Goal: Task Accomplishment & Management: Complete application form

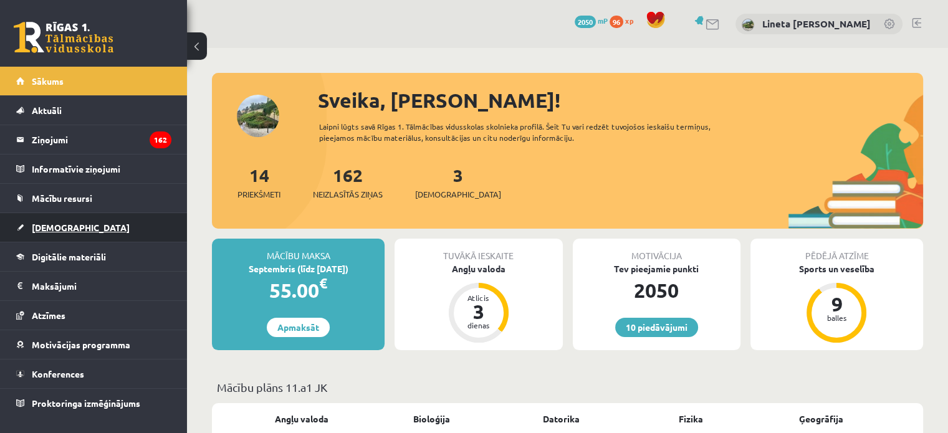
click at [117, 226] on link "[DEMOGRAPHIC_DATA]" at bounding box center [93, 227] width 155 height 29
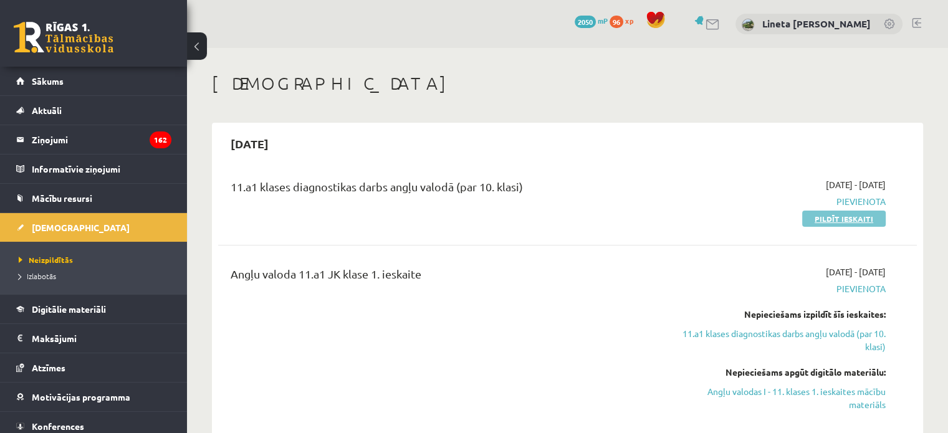
click at [828, 214] on link "Pildīt ieskaiti" at bounding box center [844, 219] width 84 height 16
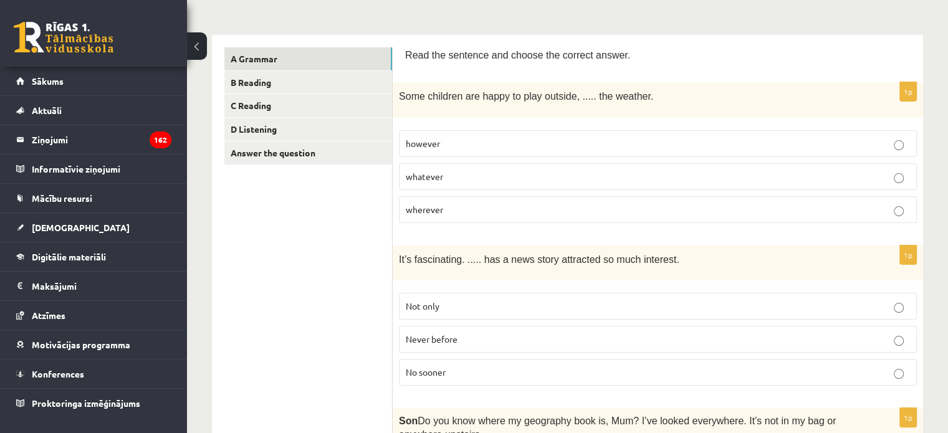
scroll to position [177, 0]
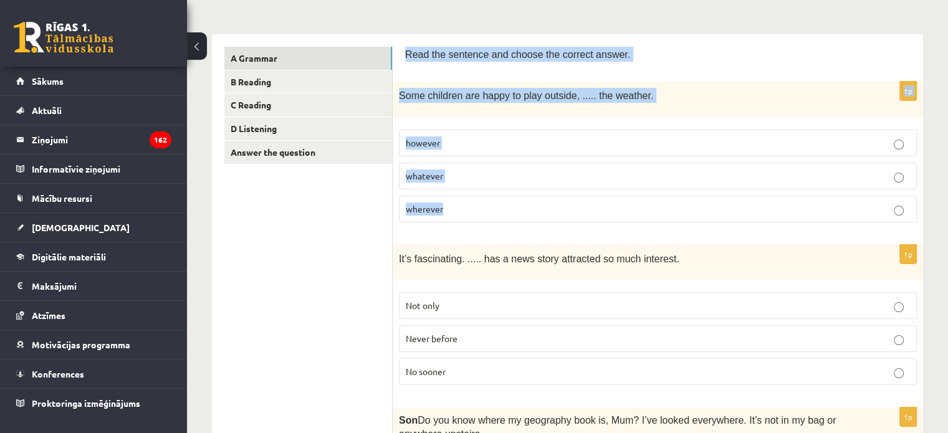
drag, startPoint x: 405, startPoint y: 55, endPoint x: 474, endPoint y: 209, distance: 168.7
copy form "Read the sentence and choose the correct answer. 1p Some children are happy to …"
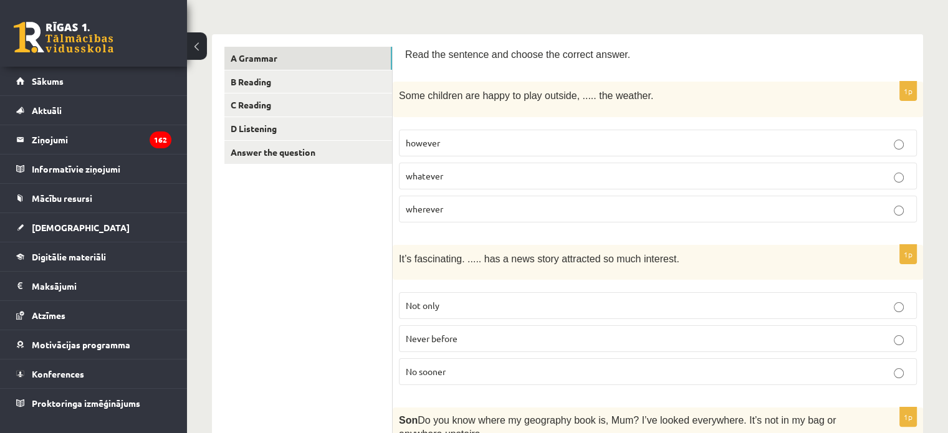
click at [469, 175] on p "whatever" at bounding box center [658, 175] width 504 height 13
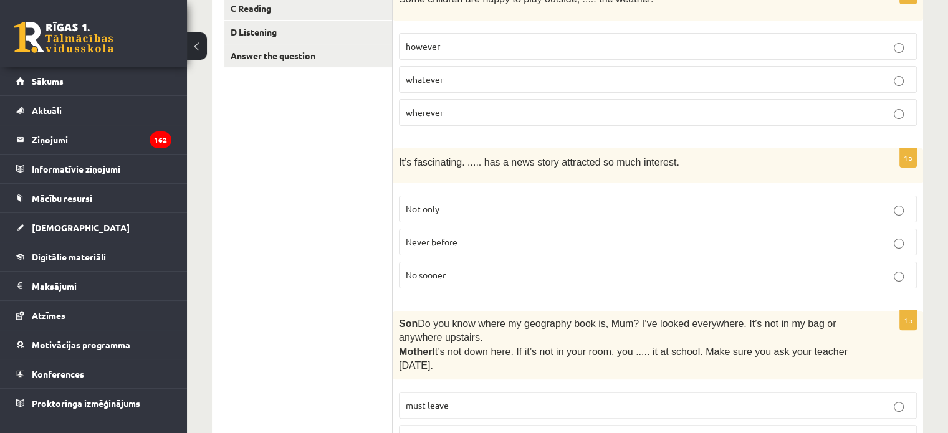
scroll to position [275, 0]
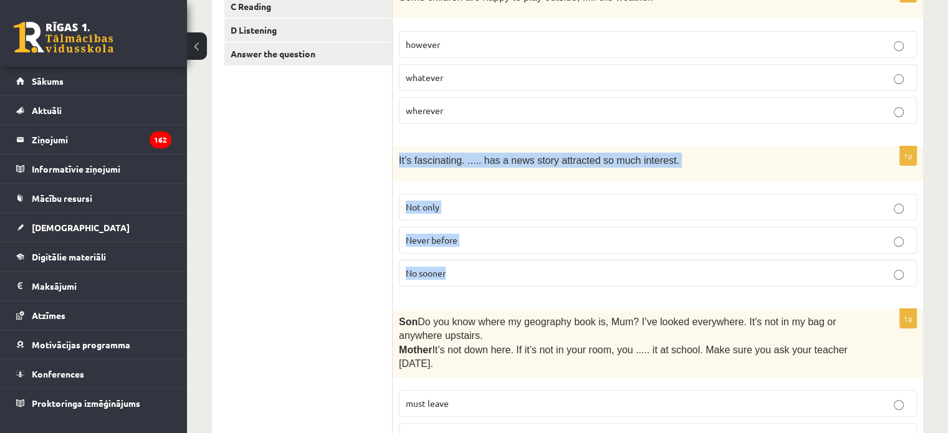
drag, startPoint x: 396, startPoint y: 153, endPoint x: 453, endPoint y: 266, distance: 127.1
click at [453, 266] on div "1p It’s fascinating. ..... has a news story attracted so much interest. Not onl…" at bounding box center [658, 221] width 530 height 150
copy div "It’s fascinating. ..... has a news story attracted so much interest. Not only N…"
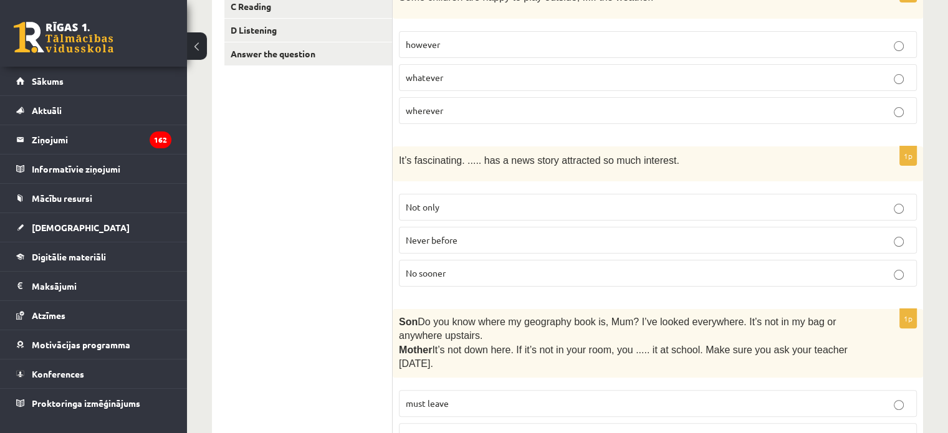
click at [436, 234] on span "Never before" at bounding box center [432, 239] width 52 height 11
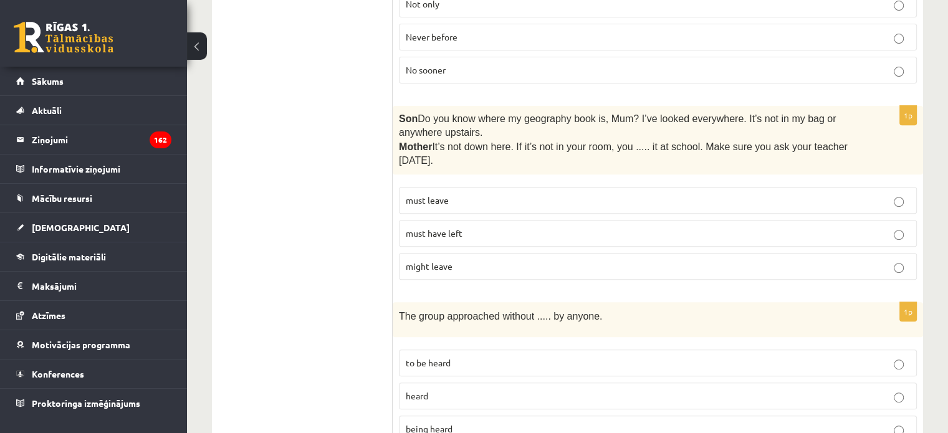
scroll to position [495, 0]
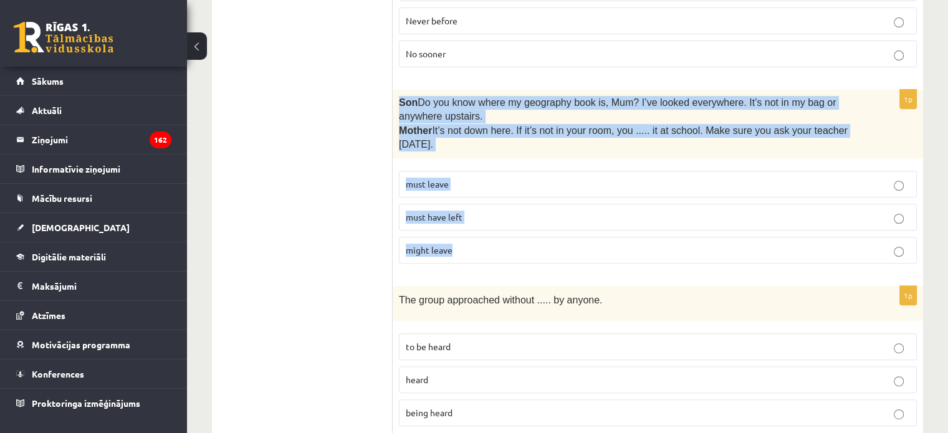
drag, startPoint x: 397, startPoint y: 100, endPoint x: 466, endPoint y: 247, distance: 162.5
click at [466, 247] on div "1p Son  Do you know where my geography book is, Mum? I’ve looked everywhere. It…" at bounding box center [658, 182] width 530 height 184
copy div "Son  Do you know where my geography book is, Mum? I’ve looked everywhere. It’s …"
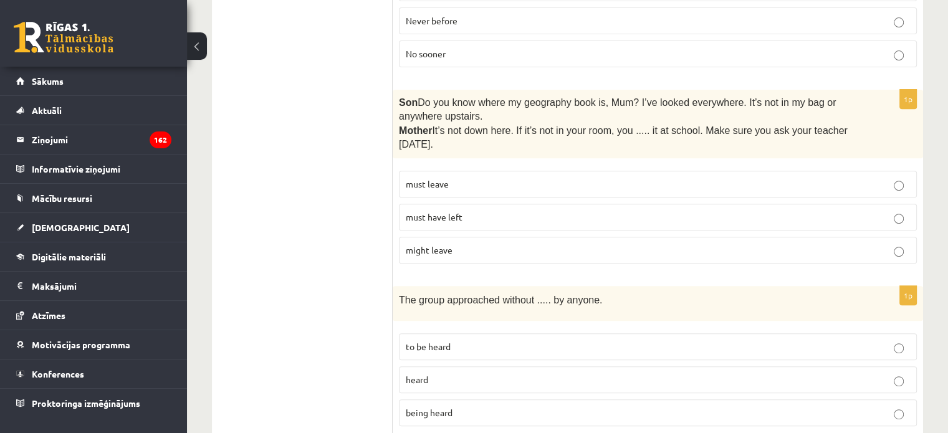
click at [441, 205] on label "must have left" at bounding box center [658, 217] width 518 height 27
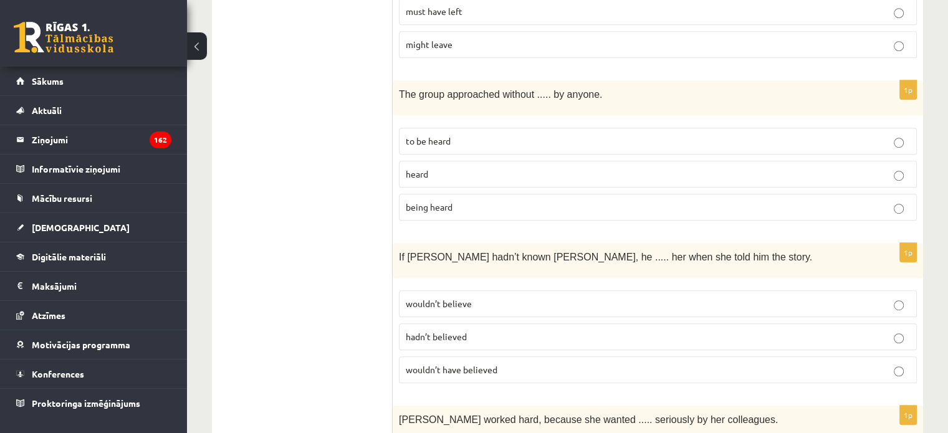
scroll to position [700, 0]
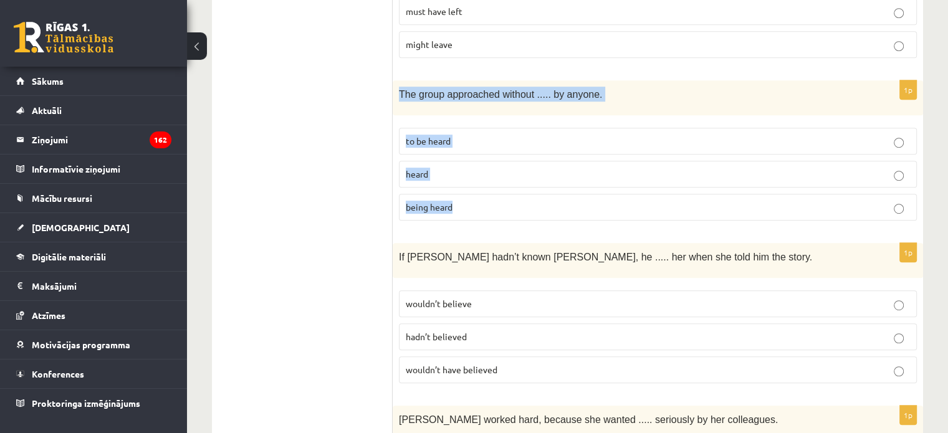
drag, startPoint x: 399, startPoint y: 84, endPoint x: 471, endPoint y: 206, distance: 141.4
click at [471, 206] on div "1p The group approached without ..... by anyone. to be heard heard being heard" at bounding box center [658, 155] width 530 height 150
copy div "The group approached without ..... by anyone. to be heard heard being heard"
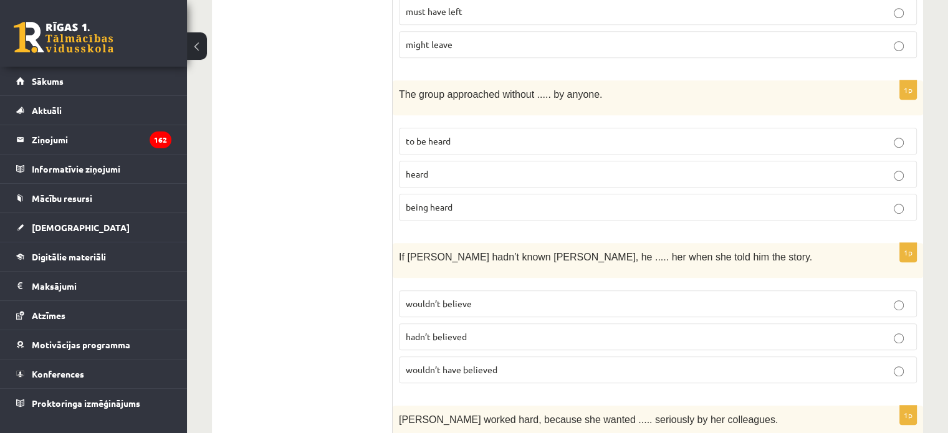
click at [461, 201] on p "being heard" at bounding box center [658, 207] width 504 height 13
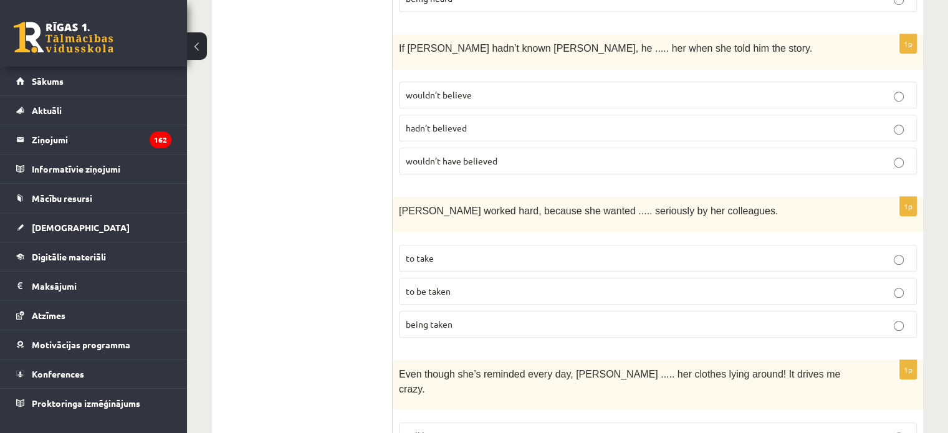
scroll to position [910, 0]
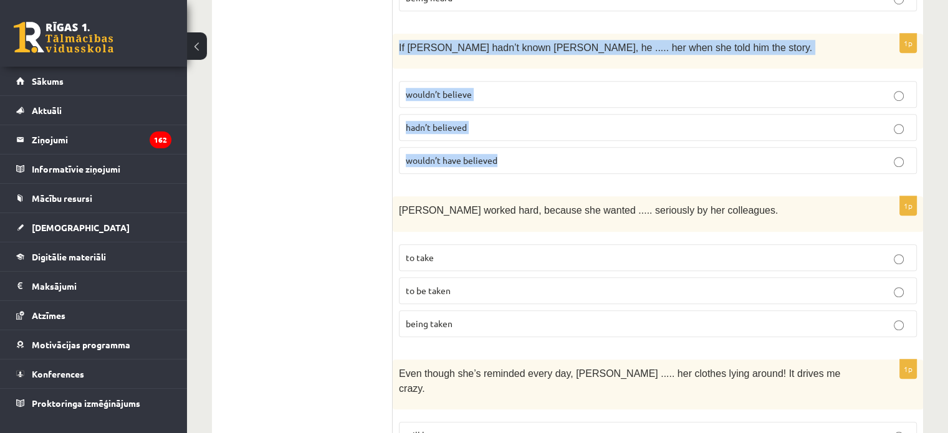
drag, startPoint x: 396, startPoint y: 37, endPoint x: 505, endPoint y: 152, distance: 159.1
click at [505, 152] on div "1p If Tom hadn’t known Mariam, he ..... her when she told him the story. wouldn…" at bounding box center [658, 109] width 530 height 150
copy div "If Tom hadn’t known Mariam, he ..... her when she told him the story. wouldn’t …"
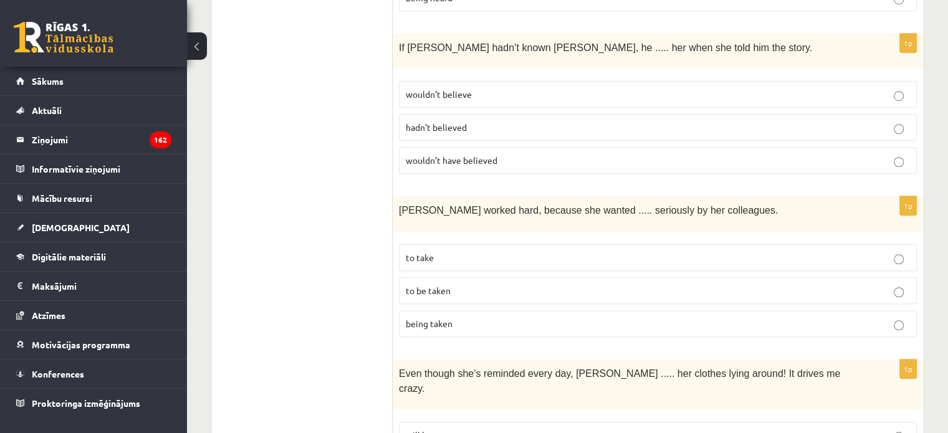
click at [496, 155] on span "wouldn’t have believed" at bounding box center [452, 160] width 92 height 11
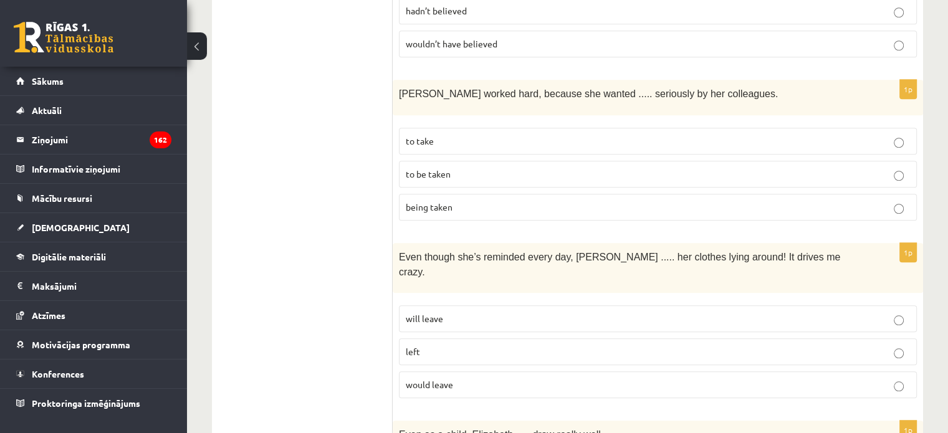
scroll to position [1029, 0]
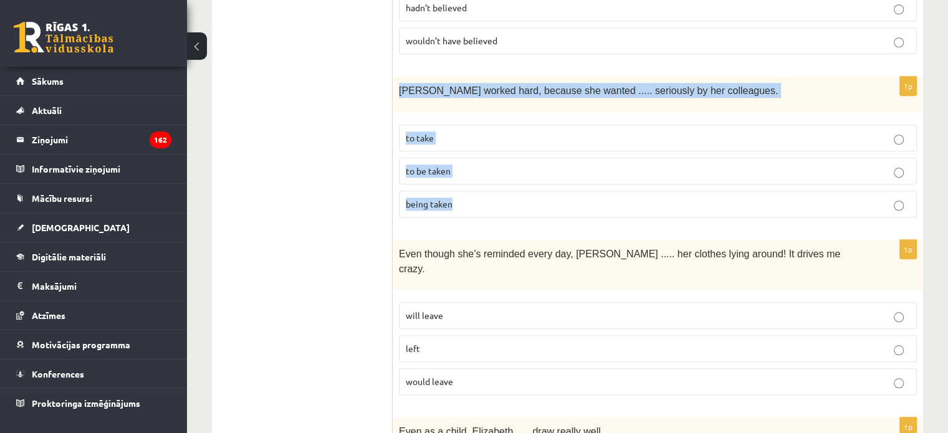
drag, startPoint x: 395, startPoint y: 77, endPoint x: 474, endPoint y: 186, distance: 134.9
click at [474, 186] on div "1p Emma worked hard, because she wanted ..... seriously by her colleagues. to t…" at bounding box center [658, 152] width 530 height 150
copy div "Emma worked hard, because she wanted ..... seriously by her colleagues. to take…"
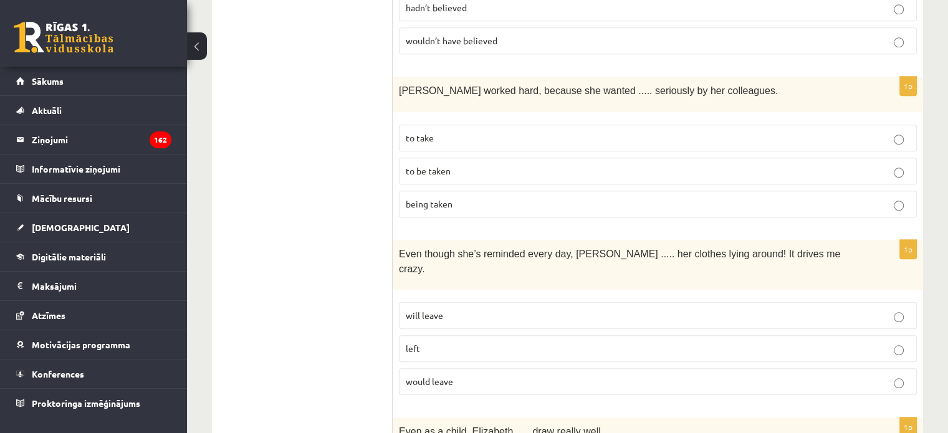
click at [469, 165] on p "to be taken" at bounding box center [658, 171] width 504 height 13
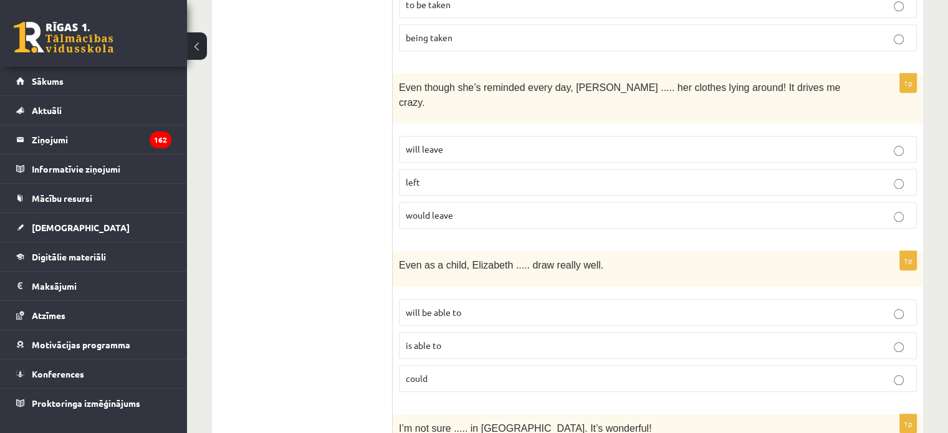
scroll to position [1196, 0]
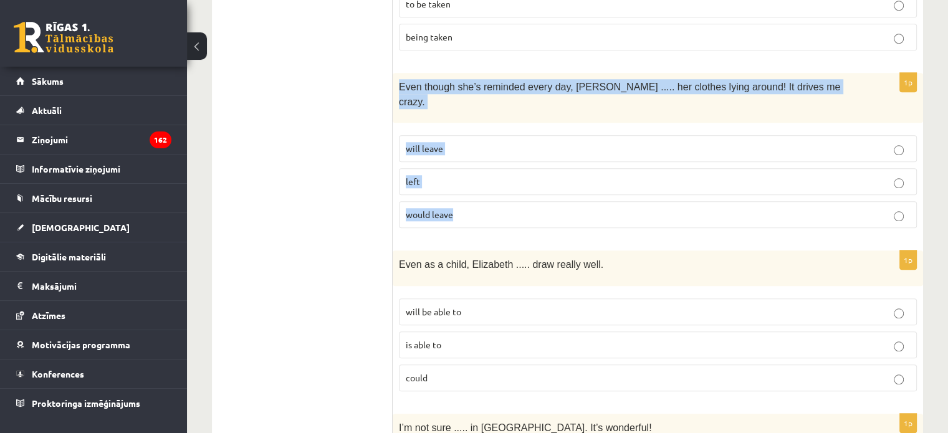
drag, startPoint x: 398, startPoint y: 74, endPoint x: 469, endPoint y: 182, distance: 129.6
click at [469, 182] on div "1p Even though she’s reminded every day, Cathy ..... her clothes lying around! …" at bounding box center [658, 156] width 530 height 166
copy div "Even though she’s reminded every day, Cathy ..... her clothes lying around! It …"
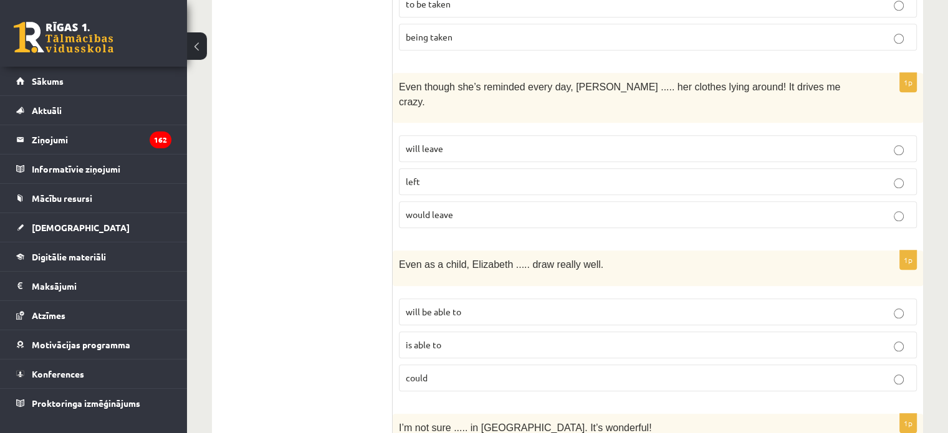
click at [456, 142] on p "will leave" at bounding box center [658, 148] width 504 height 13
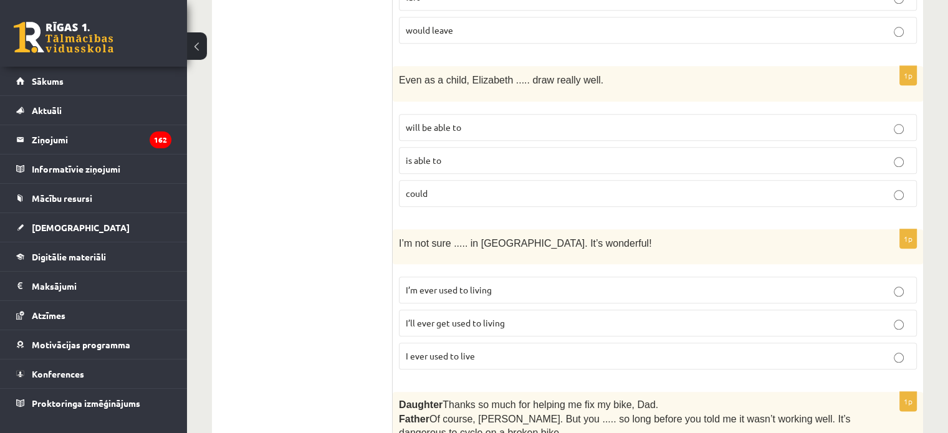
scroll to position [1383, 0]
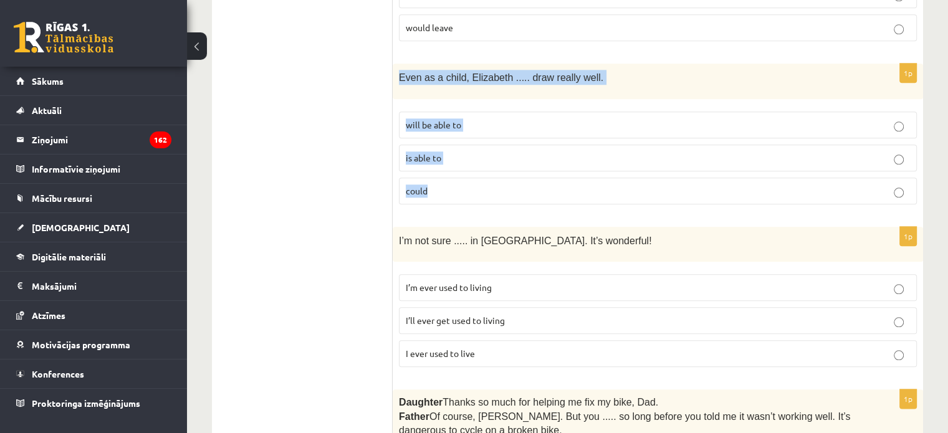
drag, startPoint x: 397, startPoint y: 47, endPoint x: 456, endPoint y: 156, distance: 124.6
click at [456, 156] on div "1p Even as a child, Elizabeth ..... draw really well. will be able to is able t…" at bounding box center [658, 139] width 530 height 150
copy div "Even as a child, Elizabeth ..... draw really well. will be able to is able to c…"
click at [501, 184] on p "could" at bounding box center [658, 190] width 504 height 13
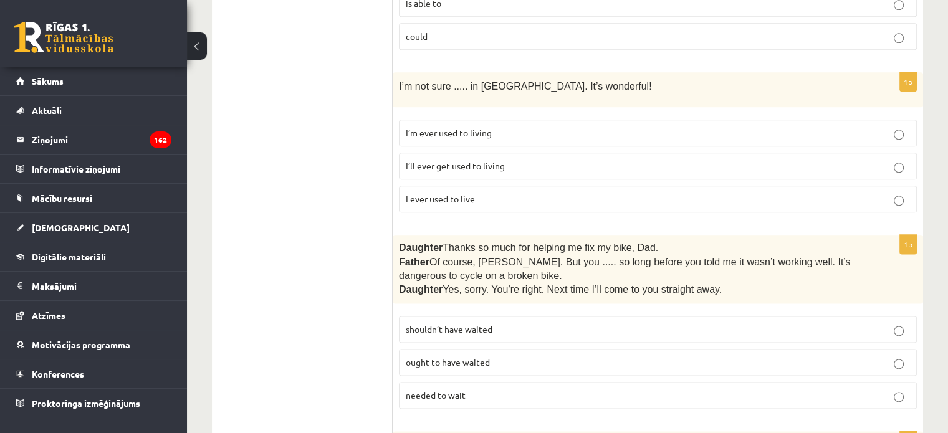
scroll to position [1572, 0]
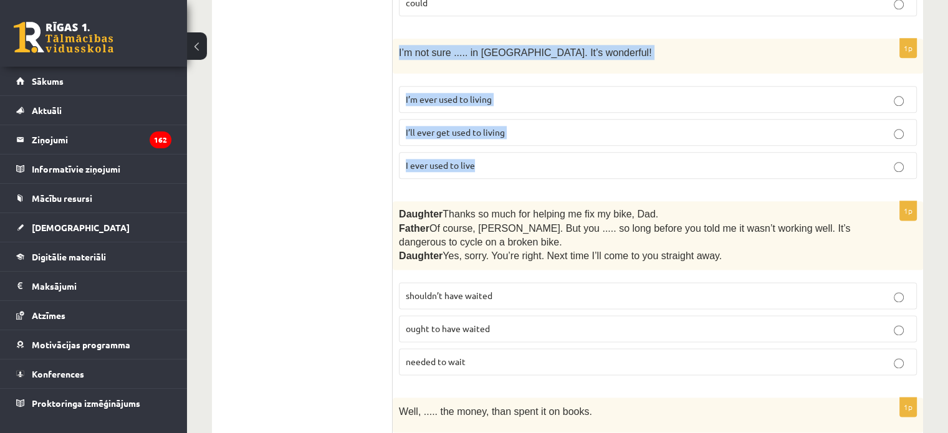
drag, startPoint x: 396, startPoint y: 19, endPoint x: 513, endPoint y: 148, distance: 173.4
click at [513, 148] on div "1p I’m not sure ..... in Paris. It’s wonderful! I’m ever used to living I’ll ev…" at bounding box center [658, 114] width 530 height 150
copy div "I’m not sure ..... in Paris. It’s wonderful! I’m ever used to living I’ll ever …"
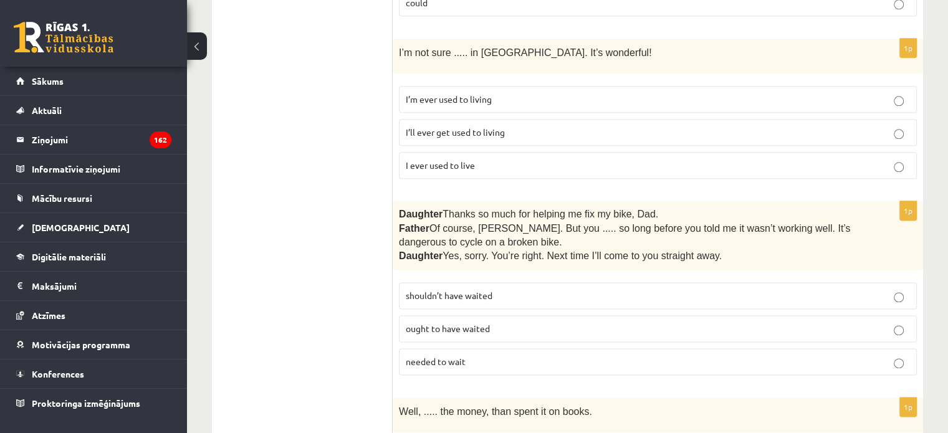
click at [259, 134] on ul "A Grammar B Reading C Reading D Listening Answer the question" at bounding box center [308, 356] width 168 height 3409
click at [440, 126] on span "I’ll ever get used to living" at bounding box center [455, 131] width 99 height 11
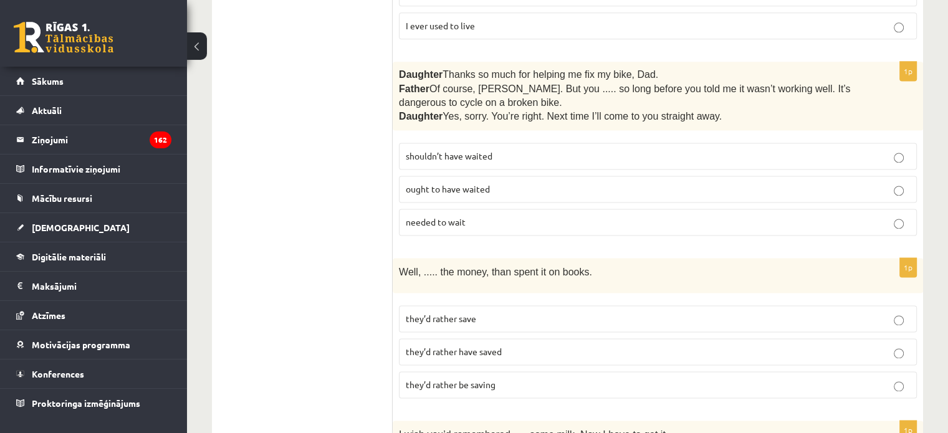
scroll to position [1732, 0]
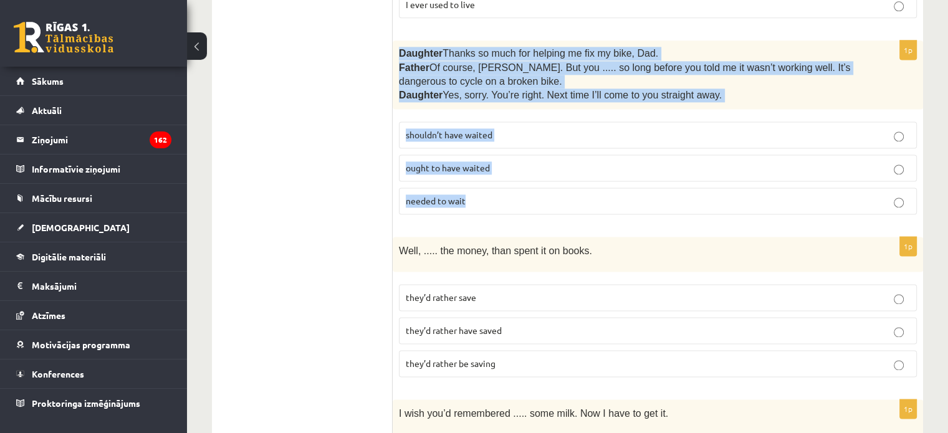
drag, startPoint x: 396, startPoint y: 19, endPoint x: 477, endPoint y: 164, distance: 166.3
click at [477, 164] on div "1p Daughter  Thanks so much for helping me fix my bike, Dad. Father  Of course,…" at bounding box center [658, 133] width 530 height 184
copy div "Daughter  Thanks so much for helping me fix my bike, Dad. Father  Of course, Be…"
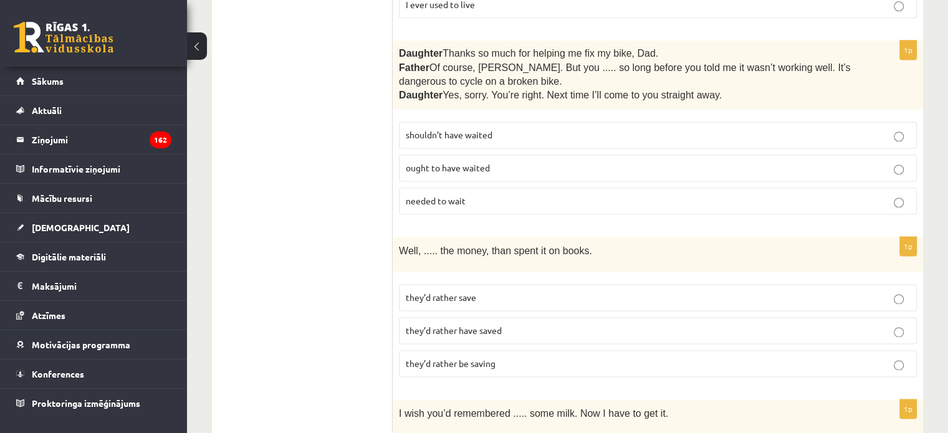
click at [305, 191] on ul "A Grammar B Reading C Reading D Listening Answer the question" at bounding box center [308, 195] width 168 height 3409
click at [478, 129] on span "shouldn’t have waited" at bounding box center [449, 134] width 87 height 11
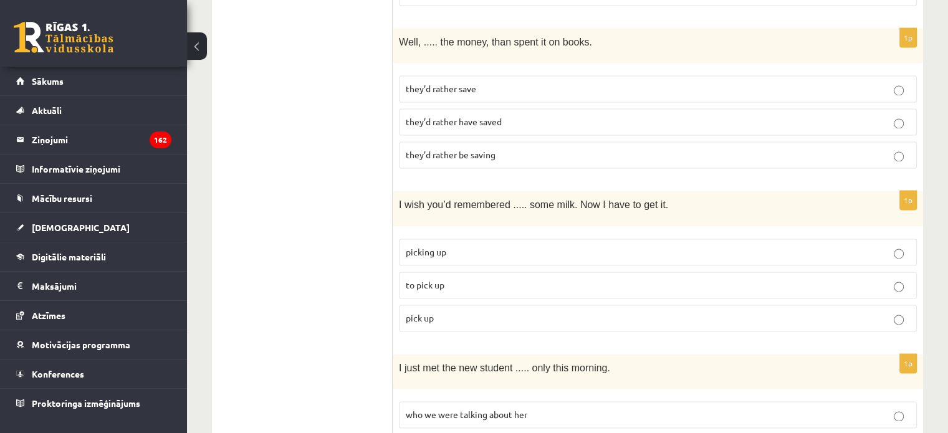
scroll to position [1893, 0]
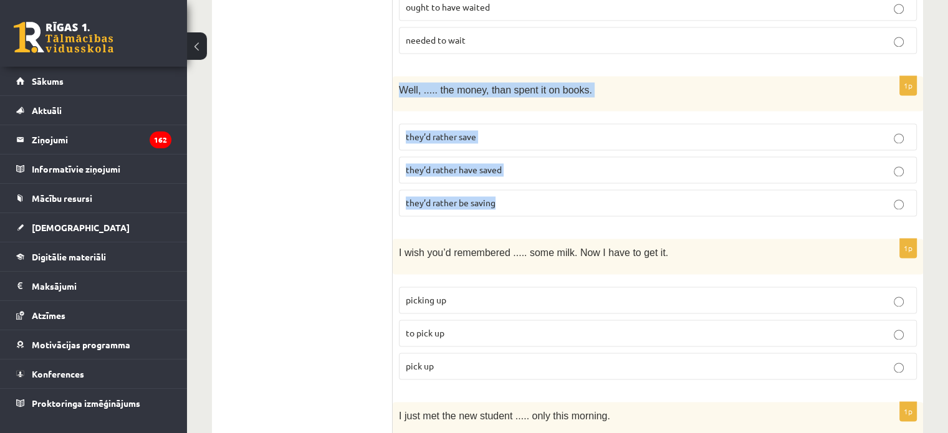
drag, startPoint x: 399, startPoint y: 55, endPoint x: 502, endPoint y: 185, distance: 166.3
click at [502, 185] on div "1p Well, ..... the money, than spent it on books. they’d rather save they’d rat…" at bounding box center [658, 151] width 530 height 150
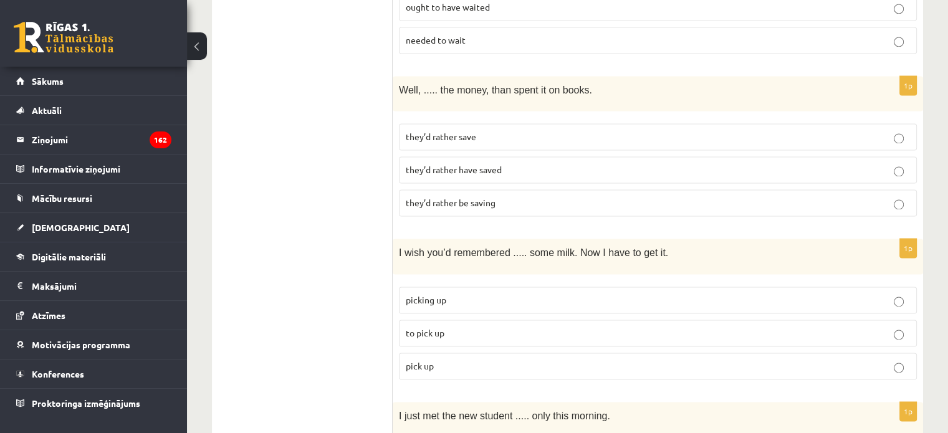
click at [333, 142] on ul "A Grammar B Reading C Reading D Listening Answer the question" at bounding box center [308, 35] width 168 height 3409
click at [465, 163] on p "they’d rather have saved" at bounding box center [658, 169] width 504 height 13
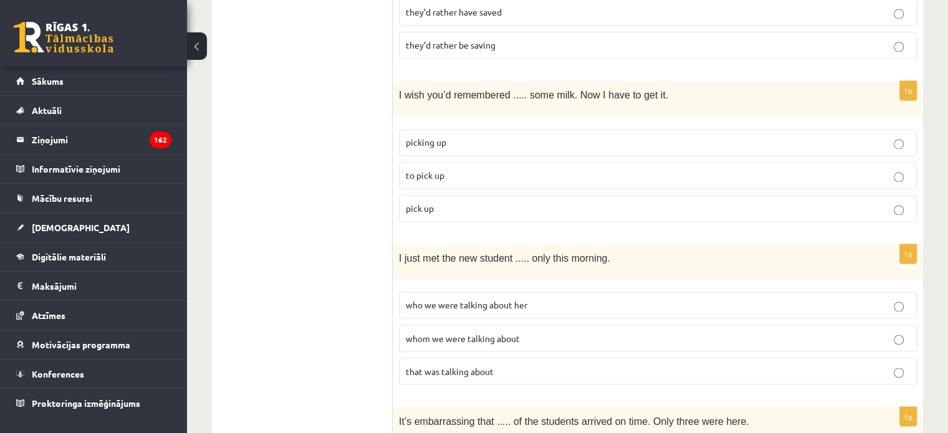
scroll to position [2051, 0]
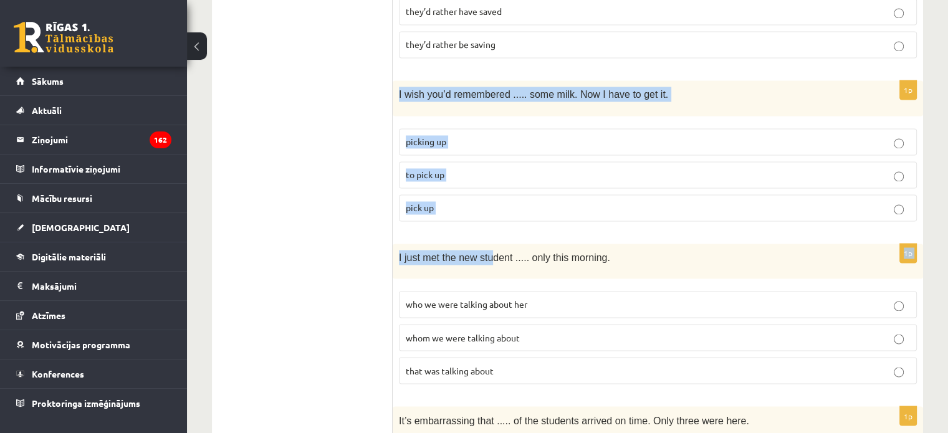
drag, startPoint x: 396, startPoint y: 55, endPoint x: 487, endPoint y: 200, distance: 170.8
click at [398, 80] on div "I wish you’d remembered ..... some milk. Now I have to get it." at bounding box center [658, 97] width 530 height 35
drag, startPoint x: 398, startPoint y: 57, endPoint x: 464, endPoint y: 164, distance: 125.6
click at [464, 164] on div "1p I wish you’d remembered ..... some milk. Now I have to get it. picking up to…" at bounding box center [658, 155] width 530 height 150
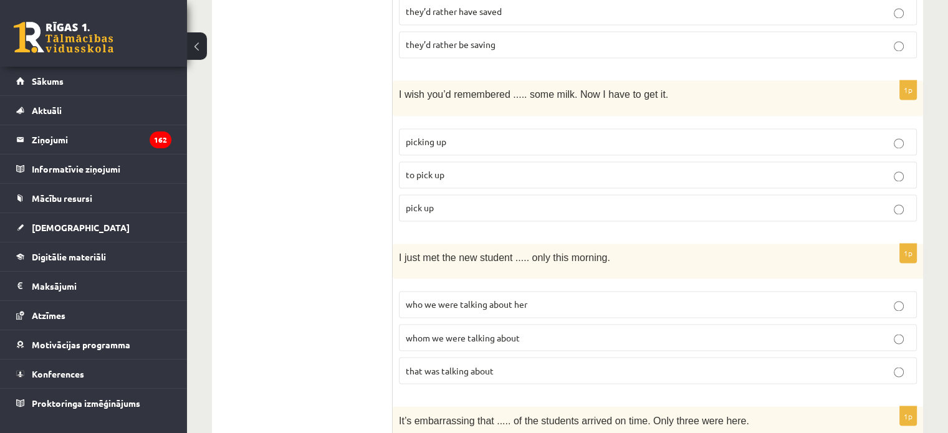
click at [453, 168] on p "to pick up" at bounding box center [658, 174] width 504 height 13
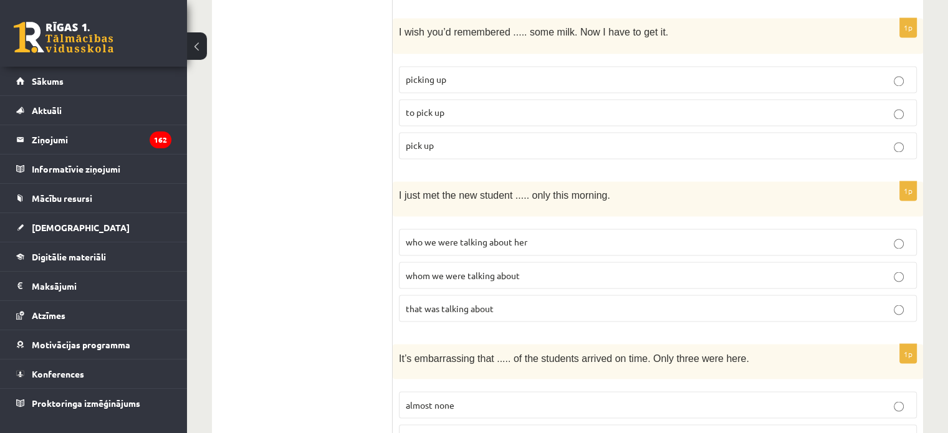
scroll to position [2176, 0]
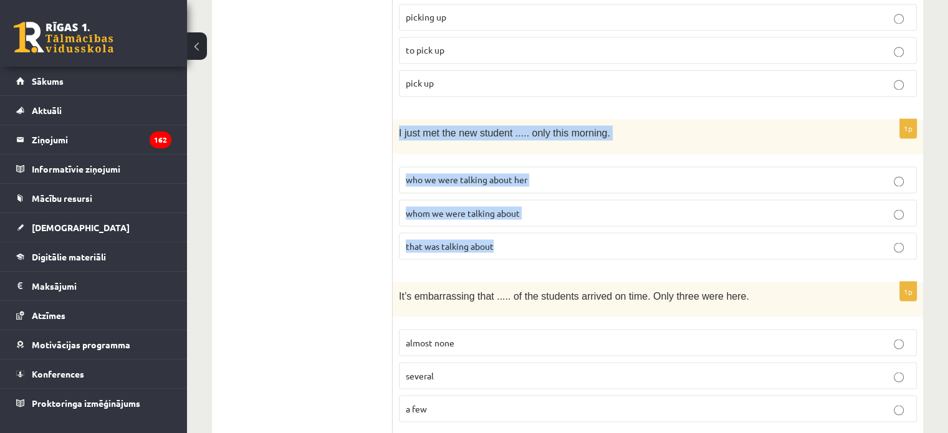
drag, startPoint x: 396, startPoint y: 97, endPoint x: 508, endPoint y: 199, distance: 151.7
click at [508, 199] on div "1p I just met the new student ..... only this morning. who we were talking abou…" at bounding box center [658, 194] width 530 height 150
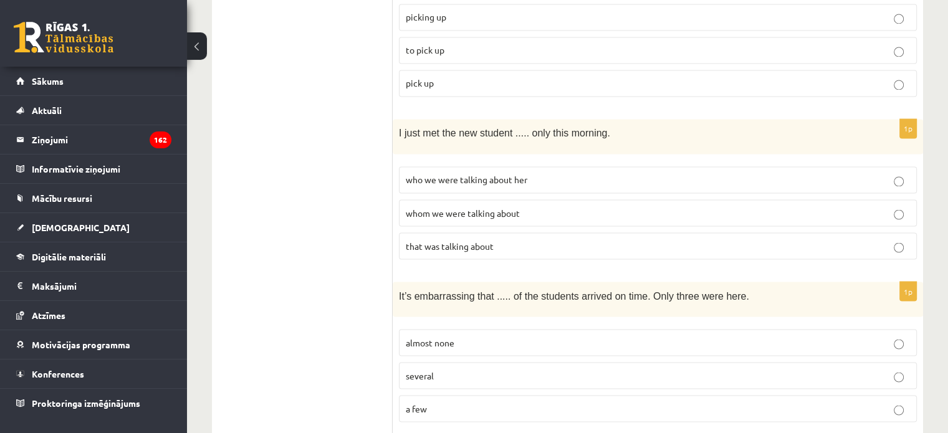
click at [436, 207] on span "whom we were talking about" at bounding box center [463, 212] width 114 height 11
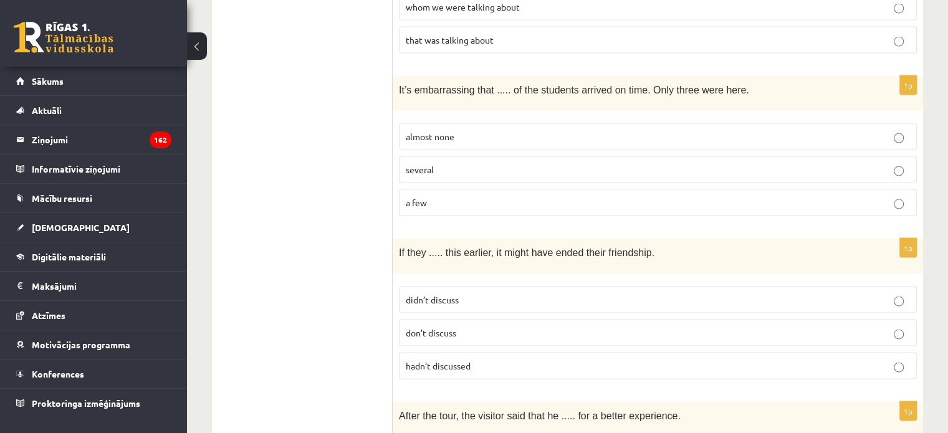
scroll to position [2382, 0]
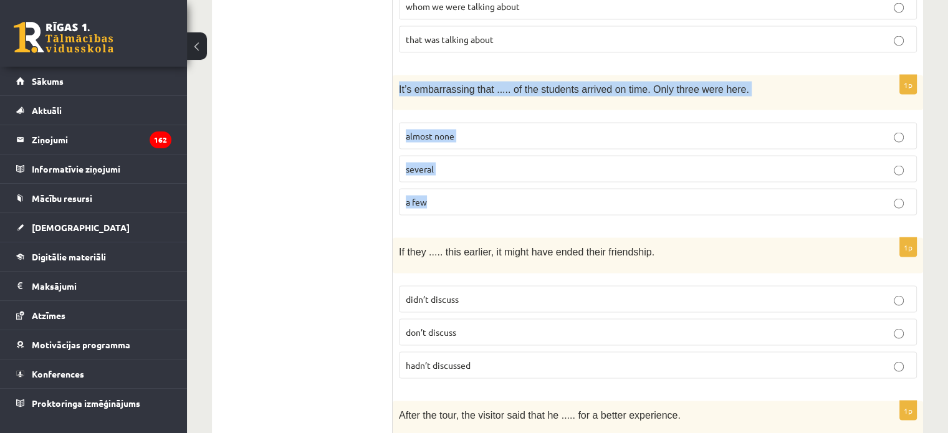
drag, startPoint x: 398, startPoint y: 49, endPoint x: 447, endPoint y: 153, distance: 114.8
click at [447, 153] on div "1p It’s embarrassing that ..... of the students arrived on time. Only three wer…" at bounding box center [658, 150] width 530 height 150
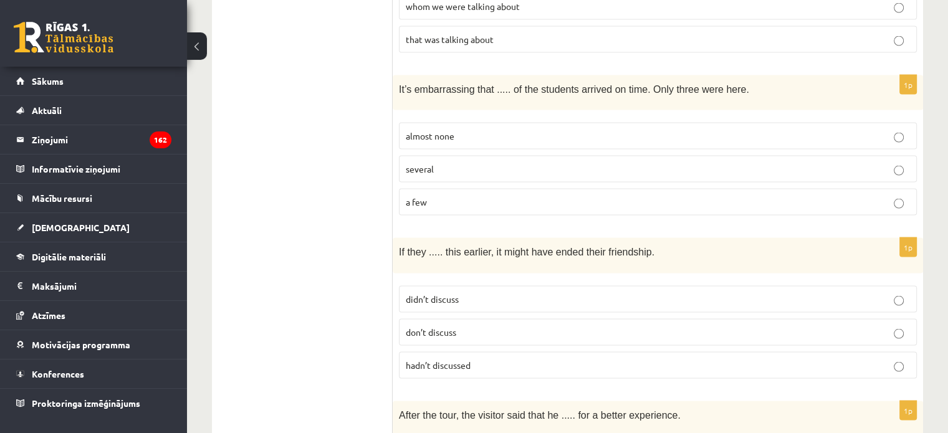
click at [489, 130] on p "almost none" at bounding box center [658, 136] width 504 height 13
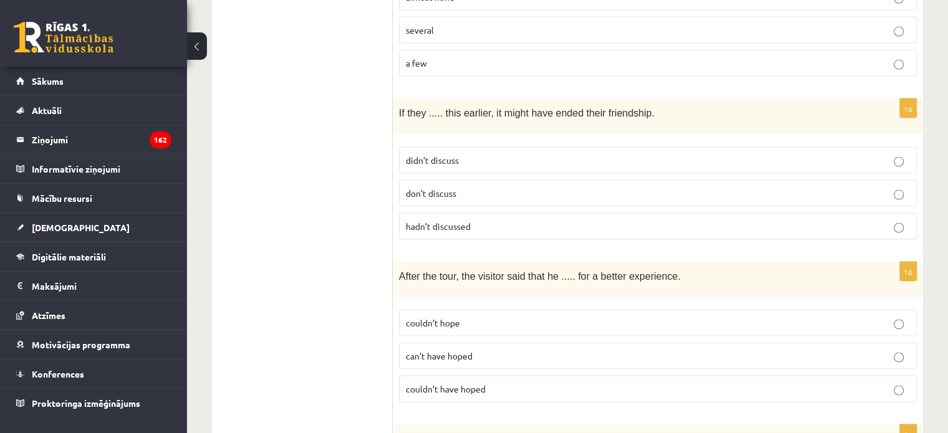
scroll to position [2523, 0]
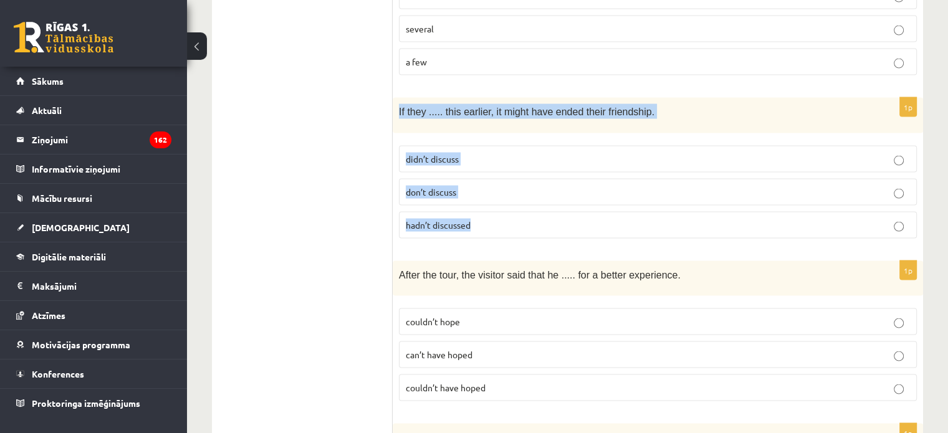
drag, startPoint x: 397, startPoint y: 70, endPoint x: 491, endPoint y: 183, distance: 146.4
click at [491, 183] on div "1p If they ..... this earlier, it might have ended their friendship. didn’t dis…" at bounding box center [658, 173] width 530 height 150
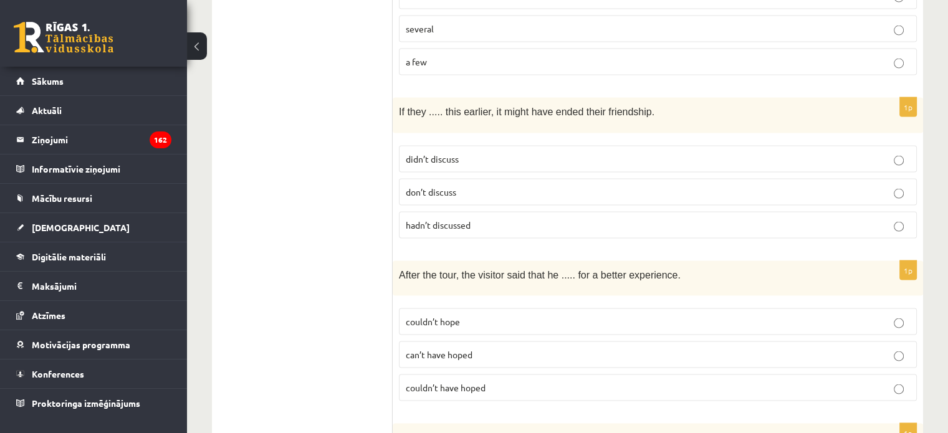
click at [455, 219] on span "hadn’t discussed" at bounding box center [438, 224] width 65 height 11
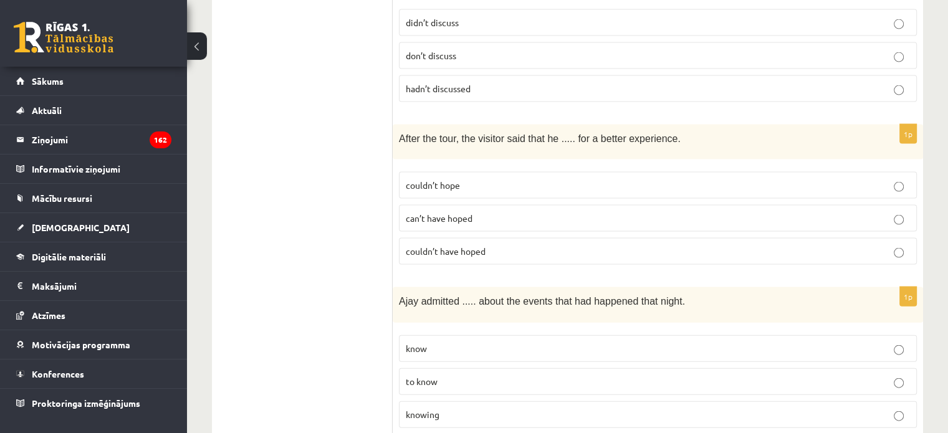
scroll to position [2670, 0]
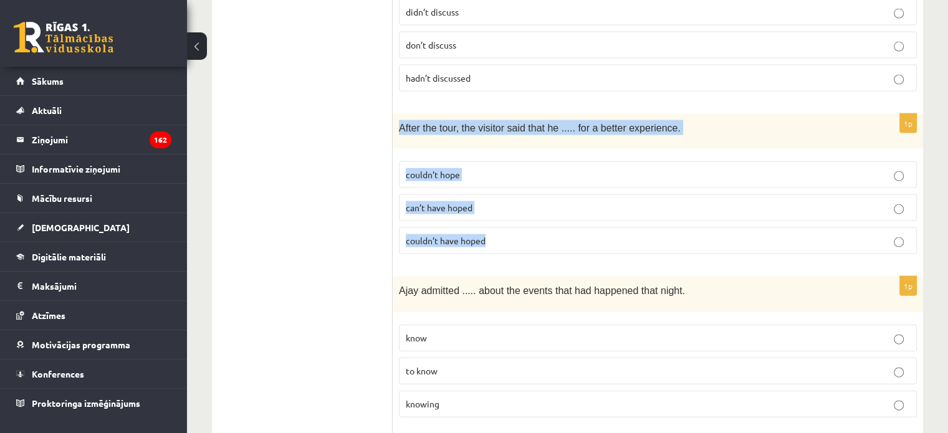
drag, startPoint x: 398, startPoint y: 84, endPoint x: 522, endPoint y: 183, distance: 158.7
click at [522, 183] on div "1p After the tour, the visitor said that he ..... for a better experience. coul…" at bounding box center [658, 189] width 530 height 150
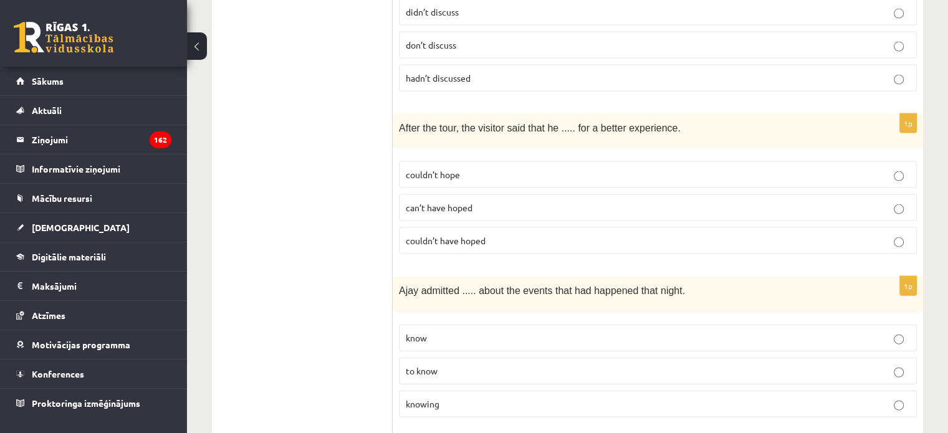
click at [450, 235] on span "couldn’t have hoped" at bounding box center [446, 240] width 80 height 11
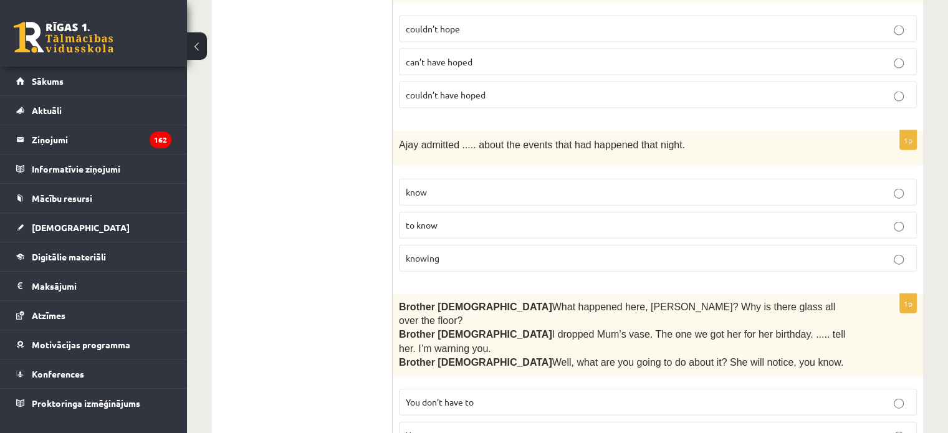
scroll to position [2819, 0]
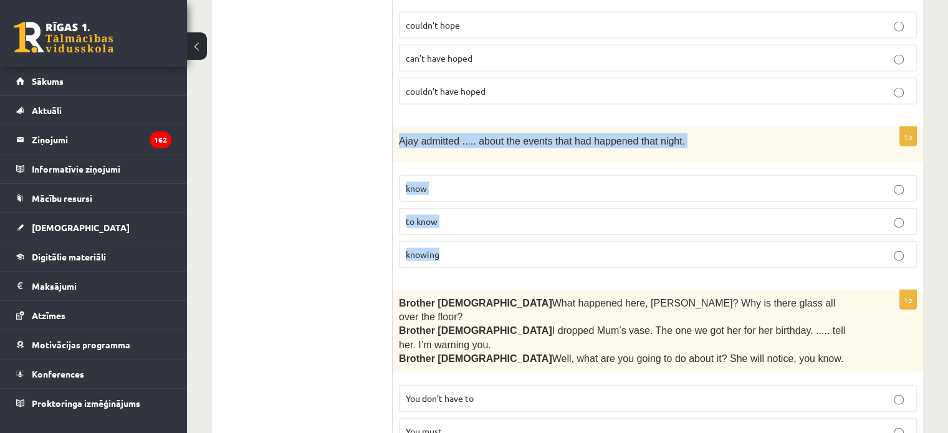
drag, startPoint x: 398, startPoint y: 97, endPoint x: 459, endPoint y: 200, distance: 120.1
click at [459, 200] on div "1p Ajay admitted ..... about the events that had happened that night. know to k…" at bounding box center [658, 202] width 530 height 150
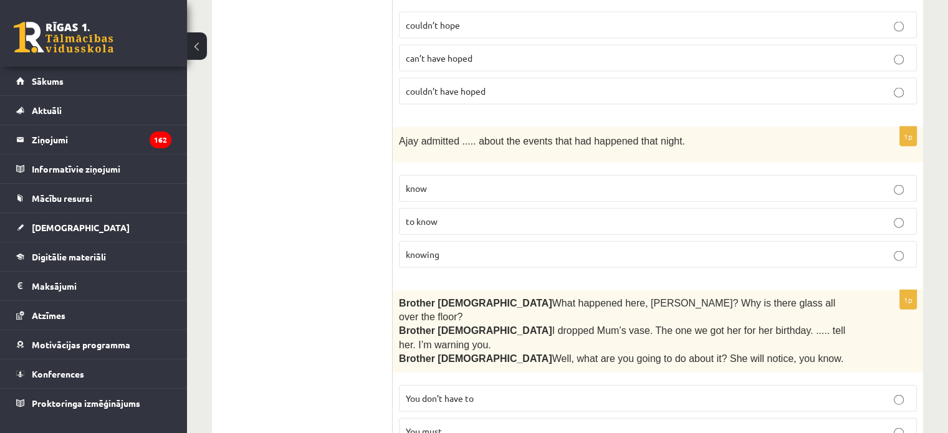
click at [473, 248] on p "knowing" at bounding box center [658, 254] width 504 height 13
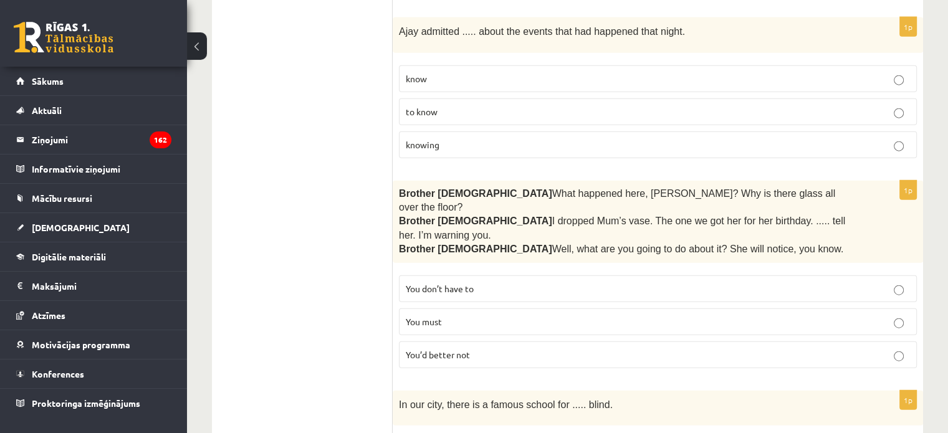
scroll to position [3017, 0]
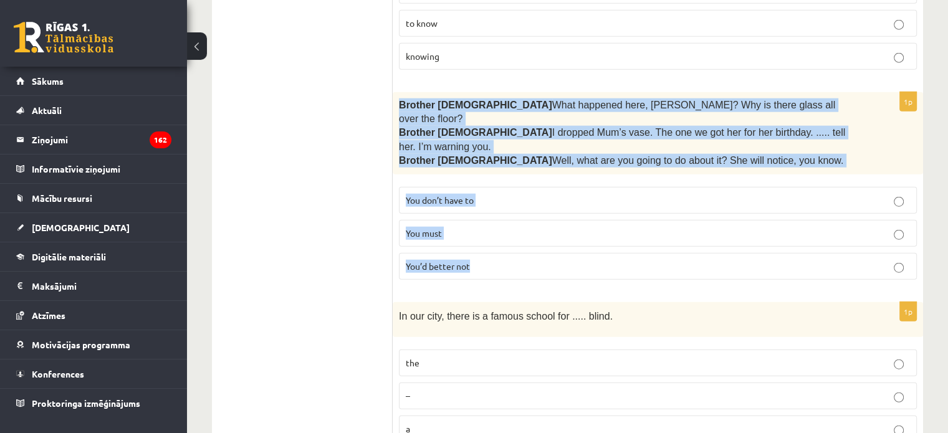
drag, startPoint x: 395, startPoint y: 57, endPoint x: 505, endPoint y: 193, distance: 174.6
click at [505, 193] on div "1p Brother 1  What happened here, Zak? Why is there glass all over the floor? B…" at bounding box center [658, 191] width 530 height 198
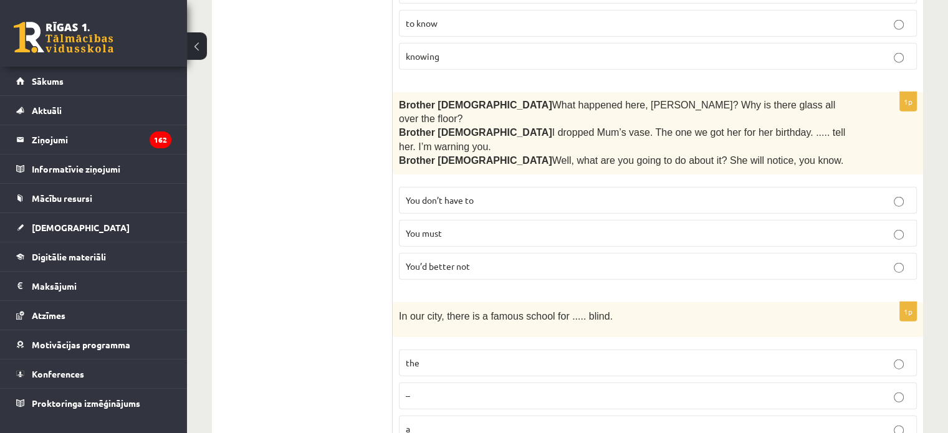
click at [477, 260] on p "You’d better not" at bounding box center [658, 266] width 504 height 13
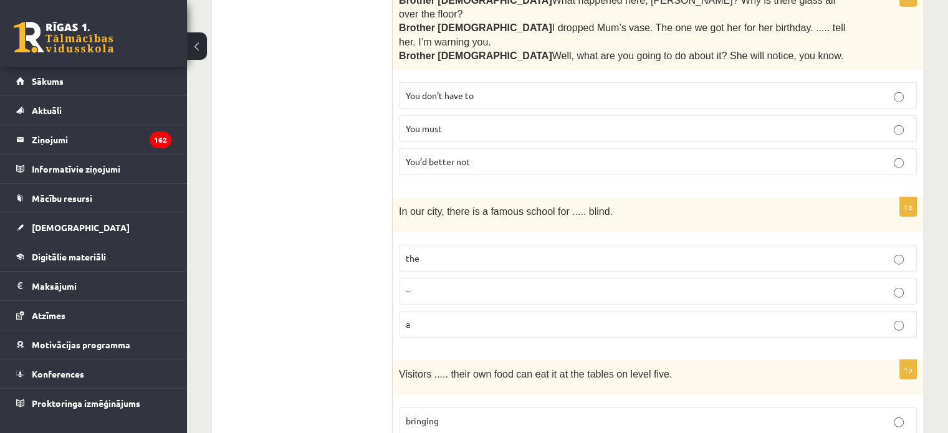
scroll to position [3160, 0]
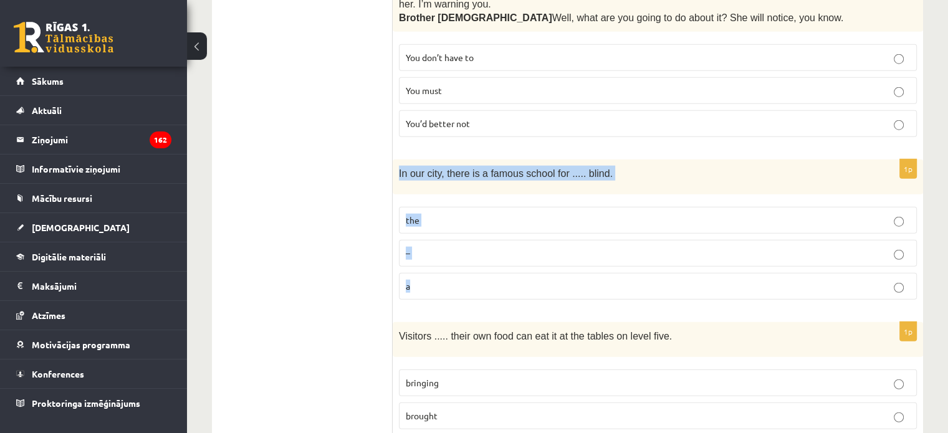
drag, startPoint x: 396, startPoint y: 98, endPoint x: 456, endPoint y: 203, distance: 121.1
click at [456, 203] on div "1p In our city, there is a famous school for ..... blind. the – a" at bounding box center [658, 235] width 530 height 150
click at [470, 214] on p "the" at bounding box center [658, 220] width 504 height 13
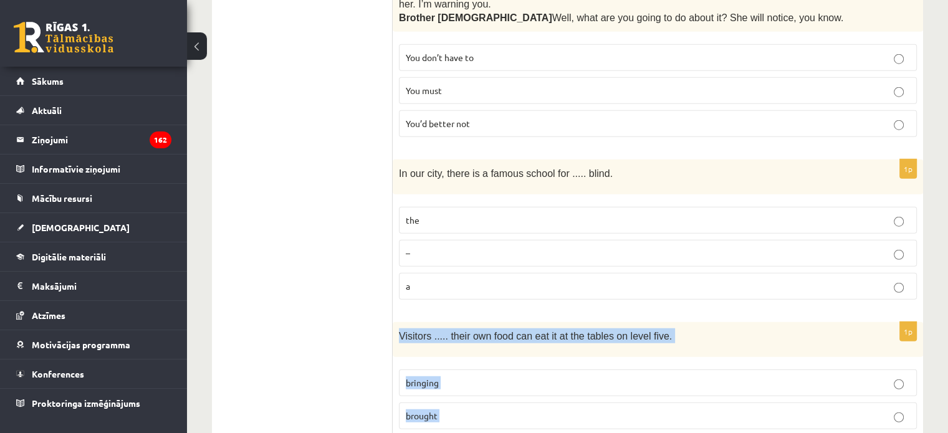
drag, startPoint x: 396, startPoint y: 259, endPoint x: 472, endPoint y: 367, distance: 132.4
click at [472, 367] on div "1p Visitors ..... their own food can eat it at the tables on level five. bringi…" at bounding box center [658, 397] width 530 height 150
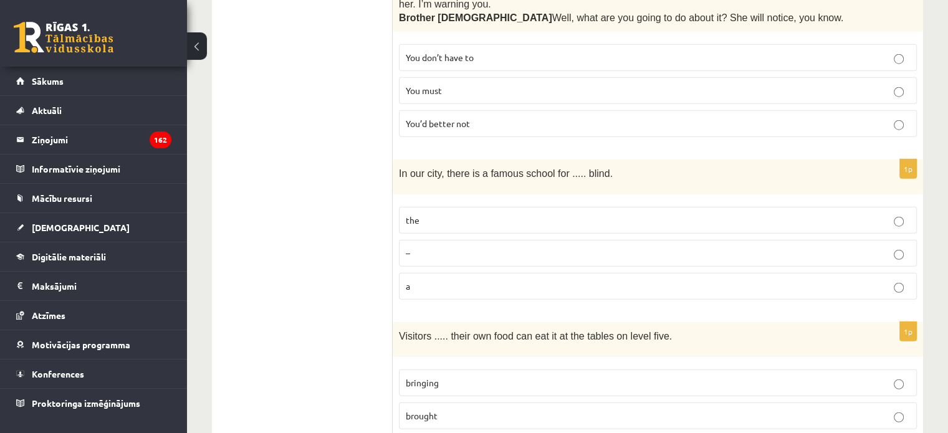
click at [445, 376] on p "bringing" at bounding box center [658, 382] width 504 height 13
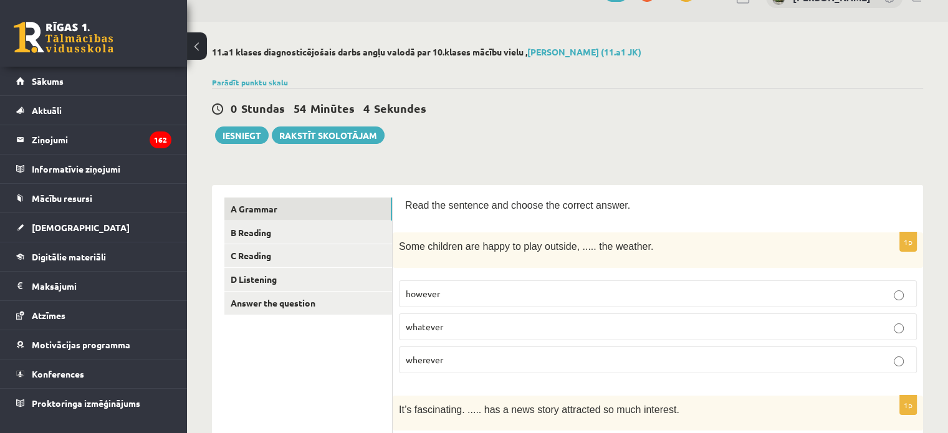
scroll to position [0, 0]
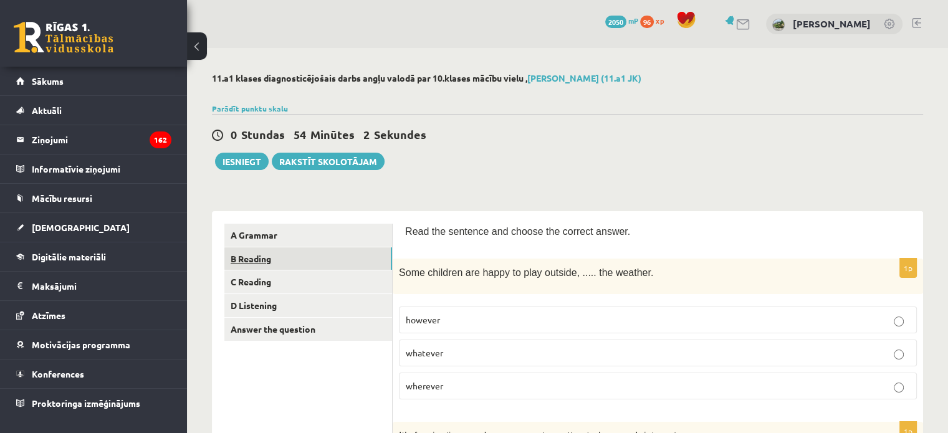
click at [315, 251] on link "B Reading" at bounding box center [308, 258] width 168 height 23
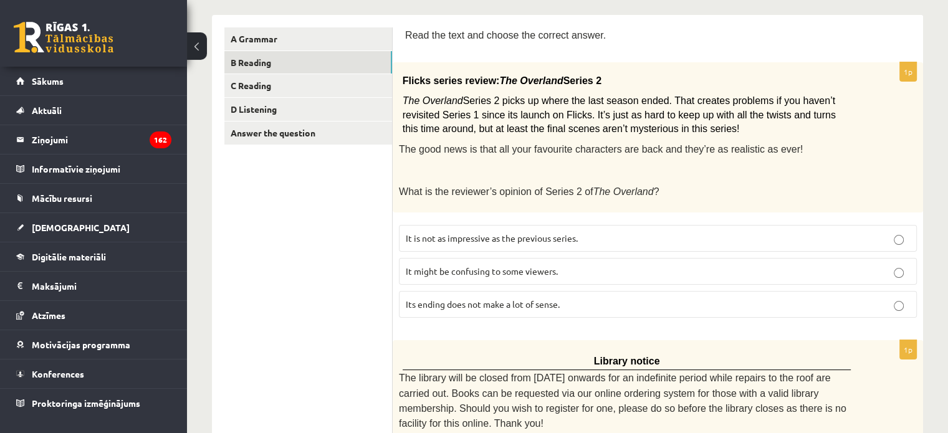
scroll to position [197, 0]
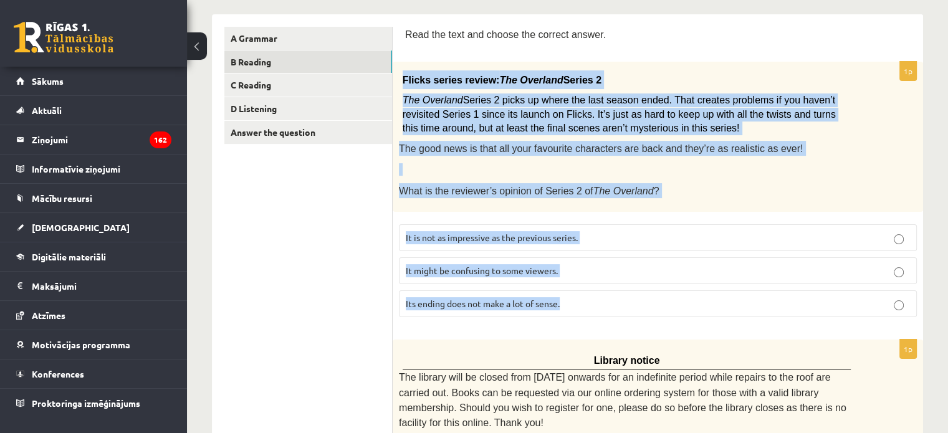
drag, startPoint x: 396, startPoint y: 74, endPoint x: 590, endPoint y: 310, distance: 305.5
click at [590, 310] on div "1p Flicks series review: The Overland Series 2 The Overland Series 2 picks up w…" at bounding box center [658, 194] width 530 height 265
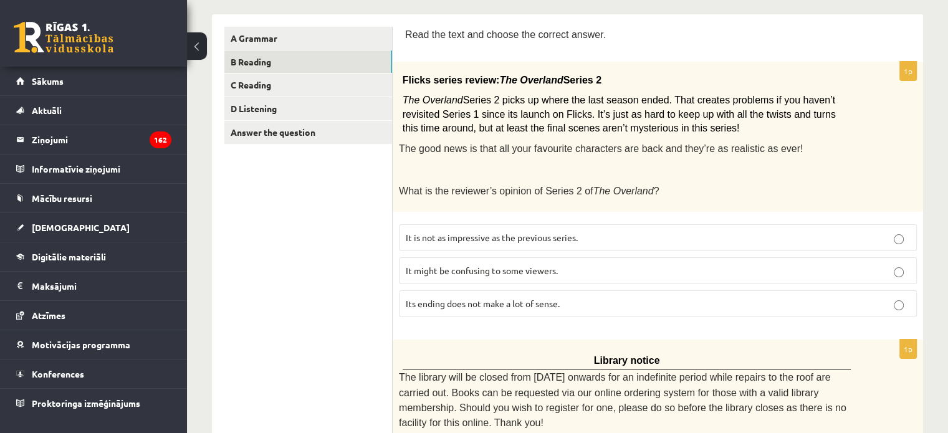
click at [475, 270] on span "It might be confusing to some viewers." at bounding box center [482, 270] width 152 height 11
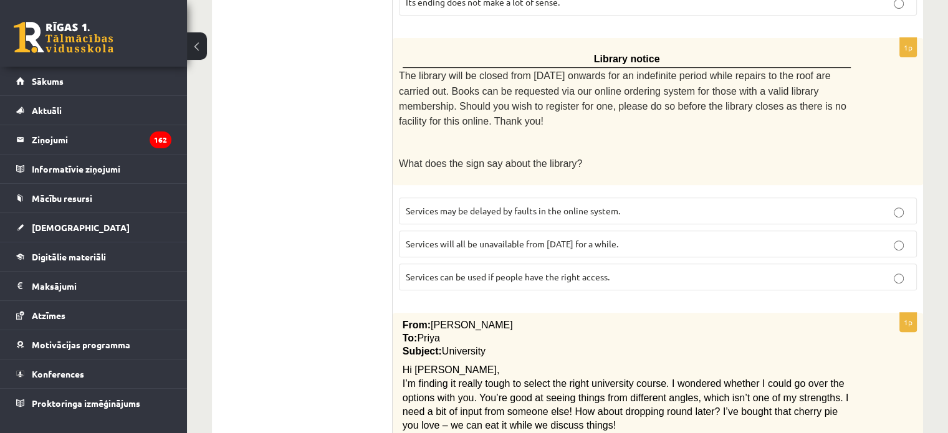
scroll to position [500, 0]
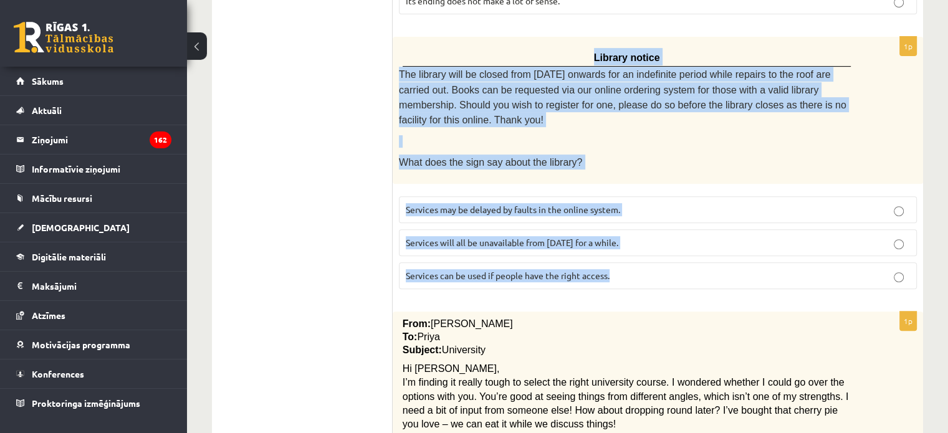
drag, startPoint x: 578, startPoint y: 48, endPoint x: 624, endPoint y: 252, distance: 208.8
click at [624, 252] on div "1p Library notice The library will be closed from Monday onwards for an indefin…" at bounding box center [658, 168] width 530 height 262
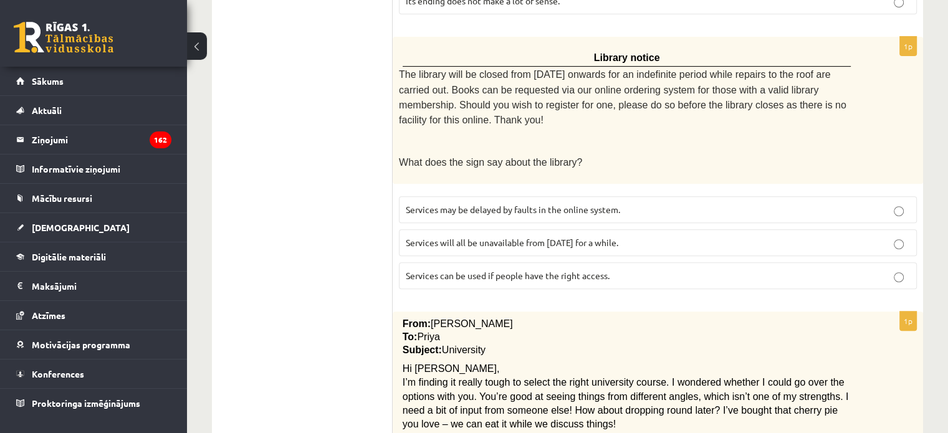
click at [465, 270] on span "Services can be used if people have the right access." at bounding box center [508, 275] width 204 height 11
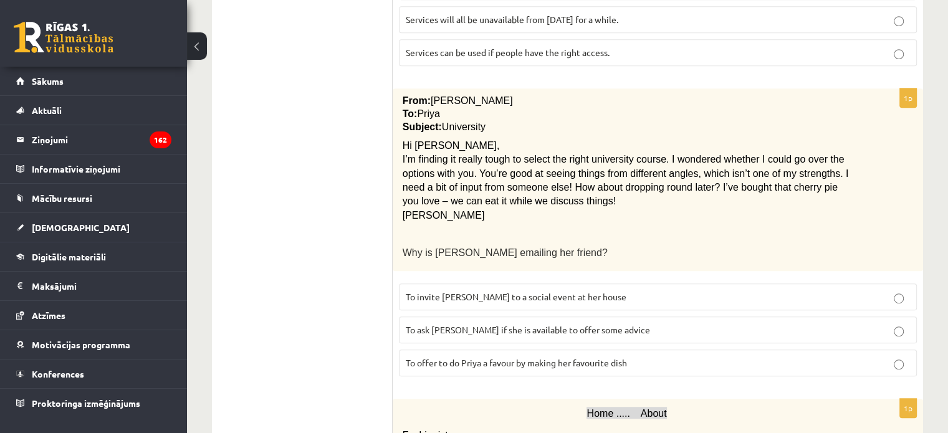
scroll to position [724, 0]
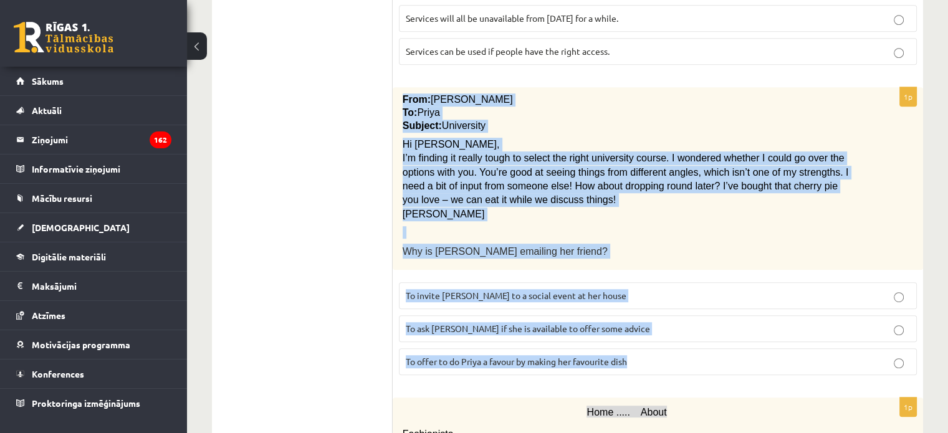
drag, startPoint x: 401, startPoint y: 72, endPoint x: 653, endPoint y: 327, distance: 358.2
click at [653, 327] on div "1p From: Emily To: Priya Subject: University Hi Priya, I’m finding it really to…" at bounding box center [658, 236] width 530 height 298
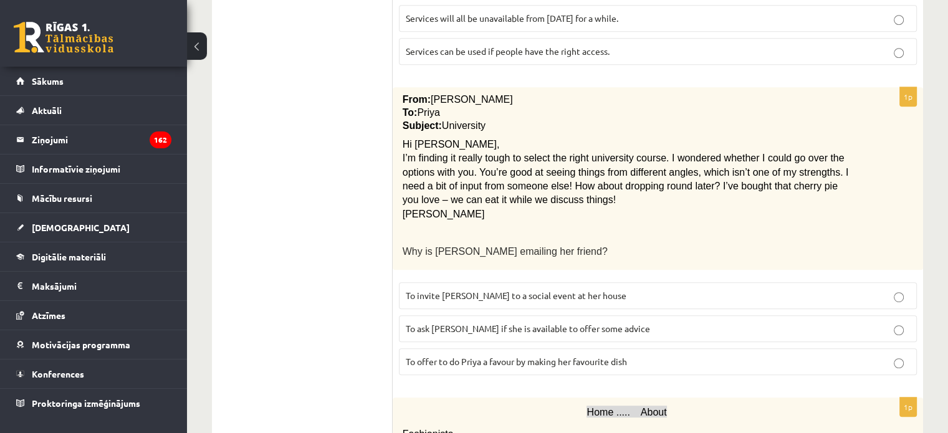
click at [309, 204] on ul "A Grammar B Reading C Reading D Listening Answer the question" at bounding box center [308, 359] width 168 height 1718
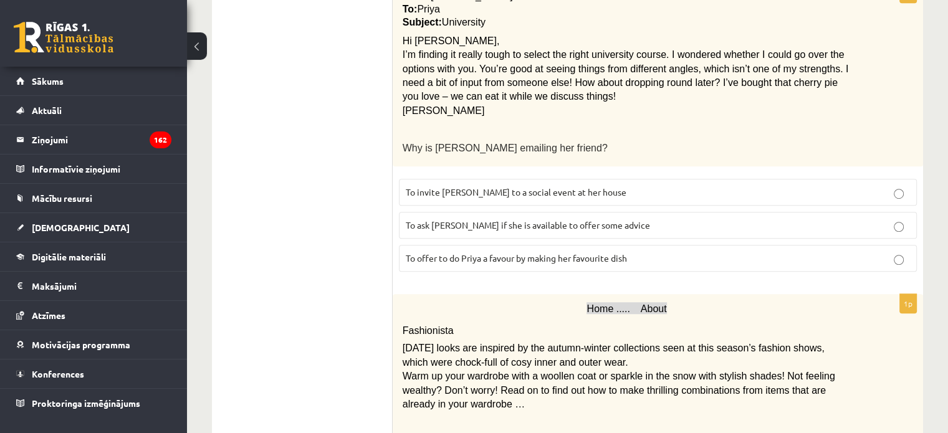
scroll to position [845, 0]
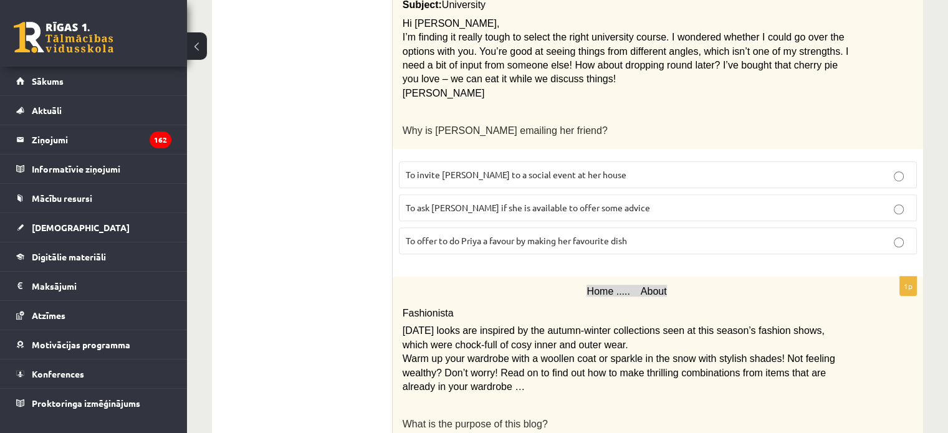
click at [496, 202] on span "To ask Priya if she is available to offer some advice" at bounding box center [528, 207] width 244 height 11
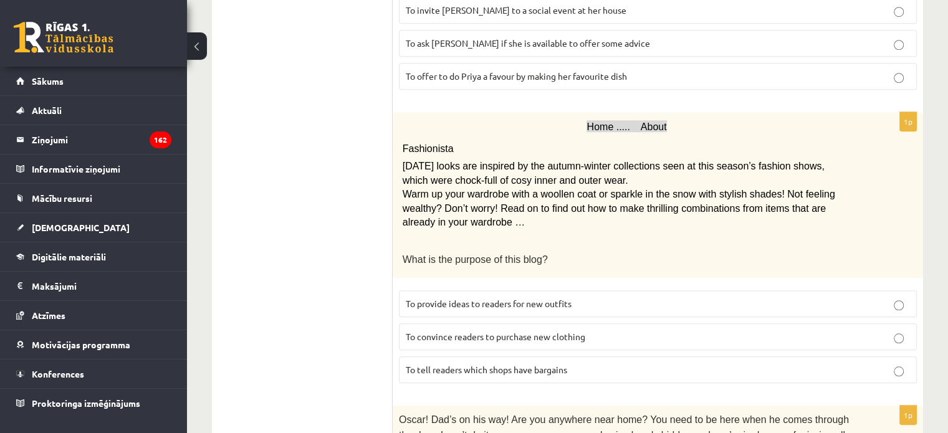
scroll to position [1024, 0]
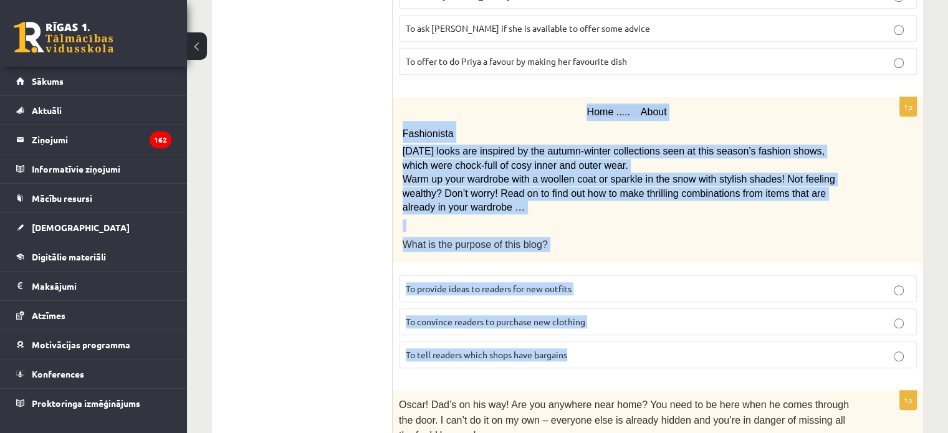
drag, startPoint x: 578, startPoint y: 77, endPoint x: 585, endPoint y: 309, distance: 231.9
click at [585, 309] on div "1p Home ..... About Fashionista Today’s looks are inspired by the autumn-winter…" at bounding box center [658, 237] width 530 height 281
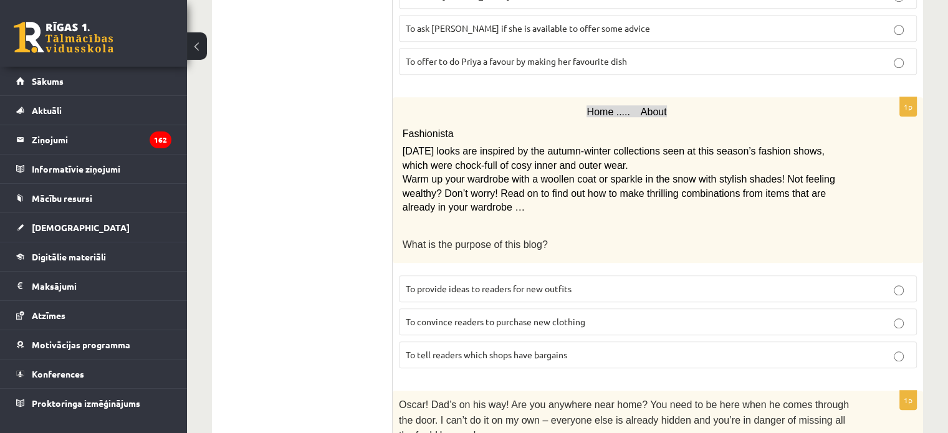
click at [327, 256] on ul "A Grammar B Reading C Reading D Listening Answer the question" at bounding box center [308, 58] width 168 height 1718
click at [459, 283] on span "To provide ideas to readers for new outfits" at bounding box center [489, 288] width 166 height 11
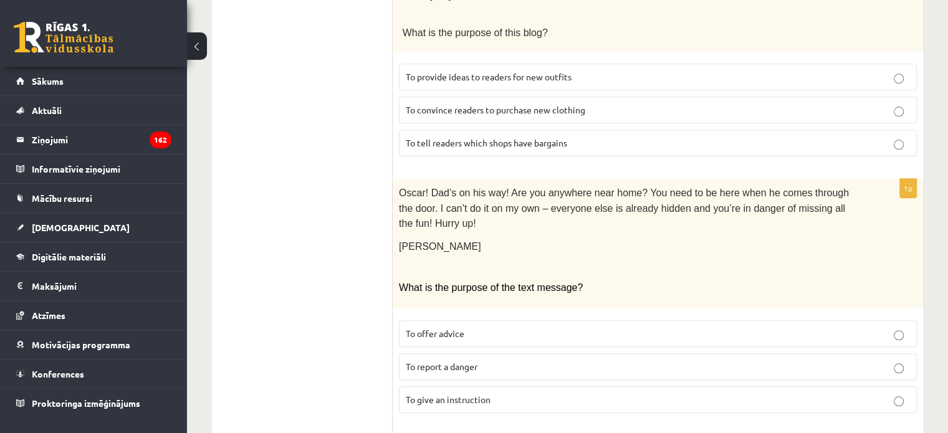
scroll to position [1236, 0]
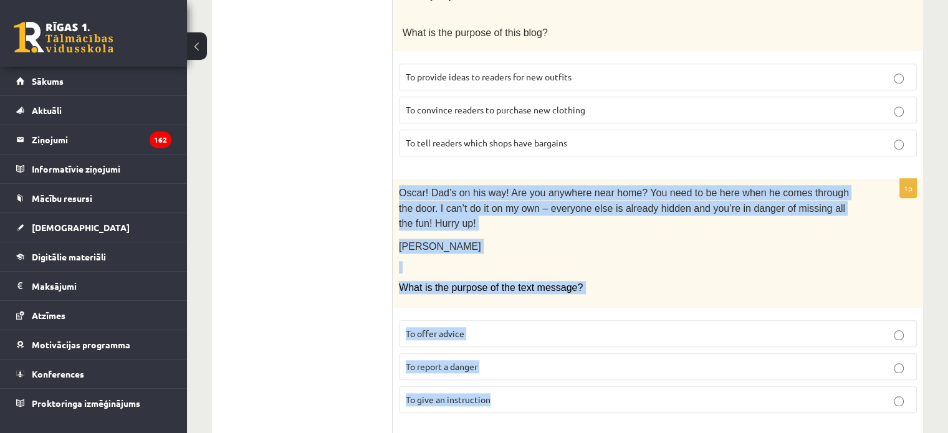
drag, startPoint x: 399, startPoint y: 155, endPoint x: 515, endPoint y: 343, distance: 220.5
click at [515, 343] on div "1p Oscar! Dad’s on his way! Are you anywhere near home? You need to be here whe…" at bounding box center [658, 301] width 530 height 244
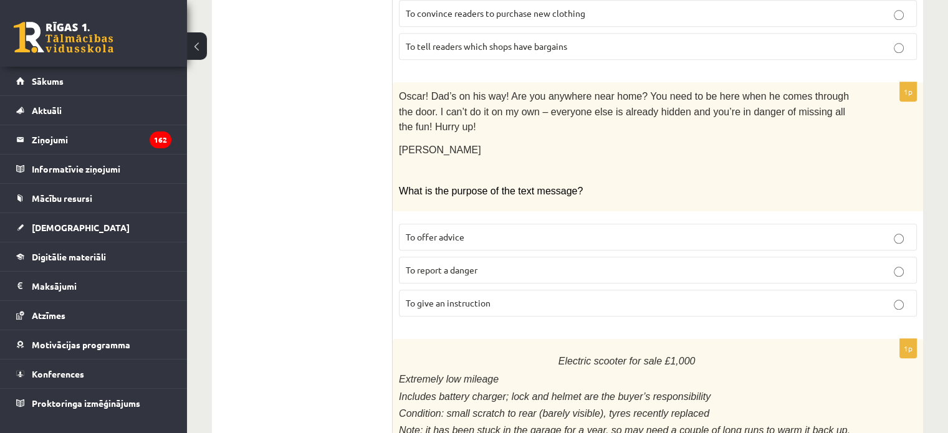
scroll to position [1342, 0]
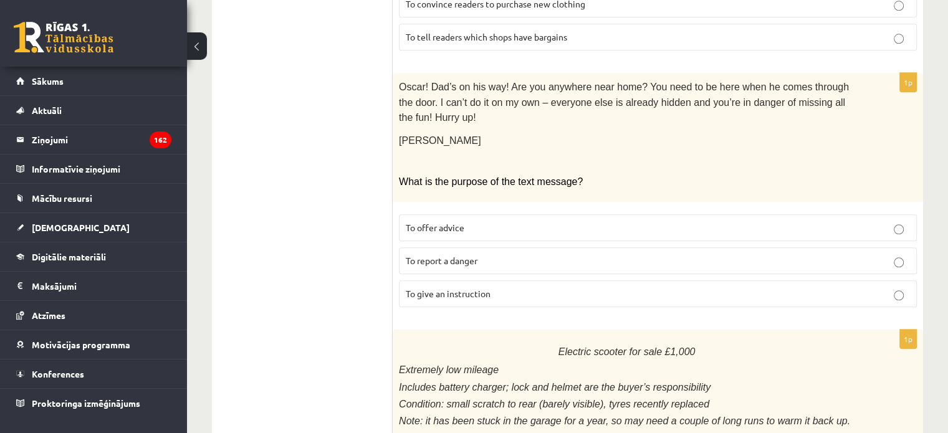
click at [464, 288] on span "To give an instruction" at bounding box center [448, 293] width 85 height 11
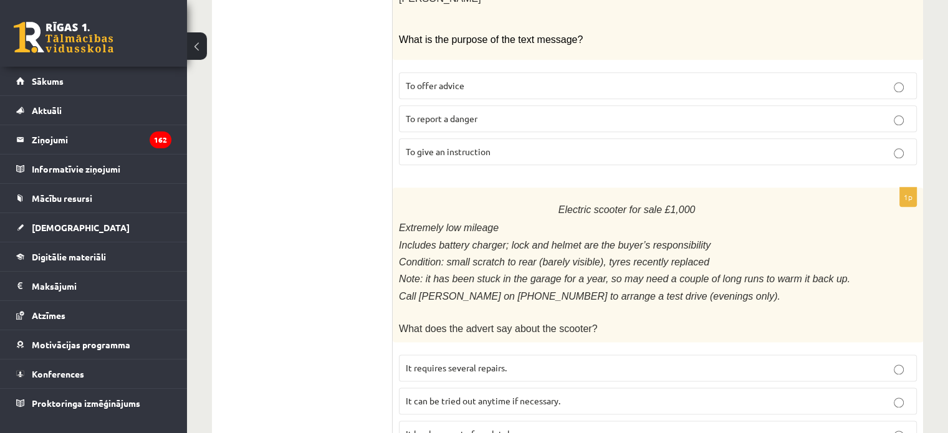
scroll to position [1488, 0]
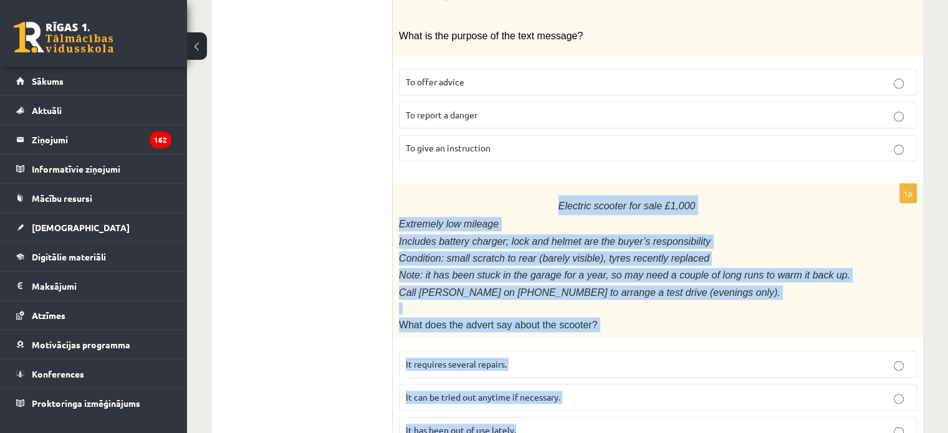
drag, startPoint x: 561, startPoint y: 147, endPoint x: 564, endPoint y: 363, distance: 216.2
click at [564, 363] on div "1p Electric scooter for sale £1,000 Extremely low mileage Includes battery char…" at bounding box center [658, 319] width 530 height 270
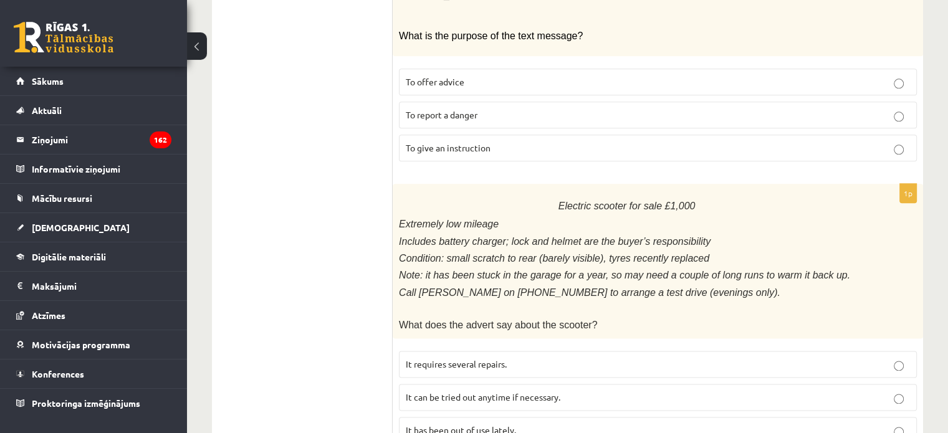
click at [446, 424] on p "It has been out of use lately." at bounding box center [658, 430] width 504 height 13
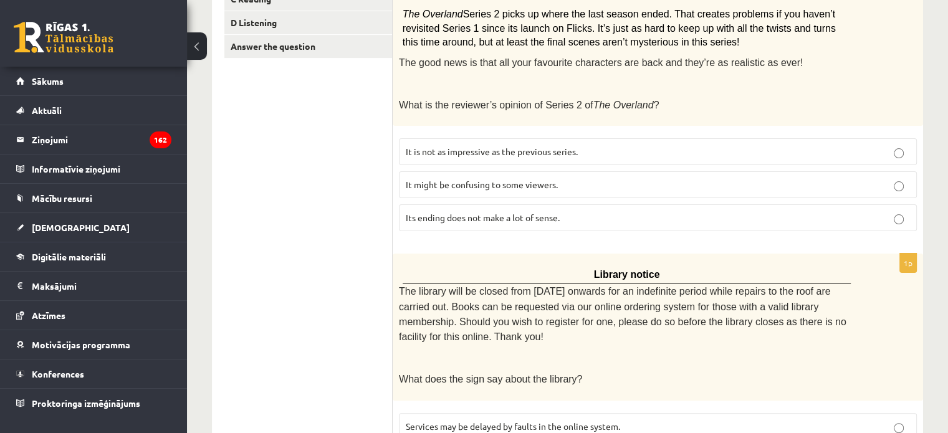
scroll to position [0, 0]
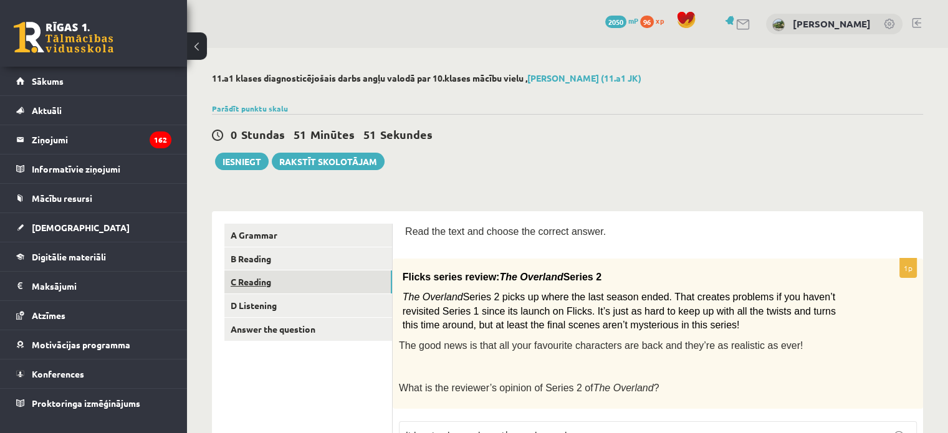
click at [282, 282] on link "C Reading" at bounding box center [308, 281] width 168 height 23
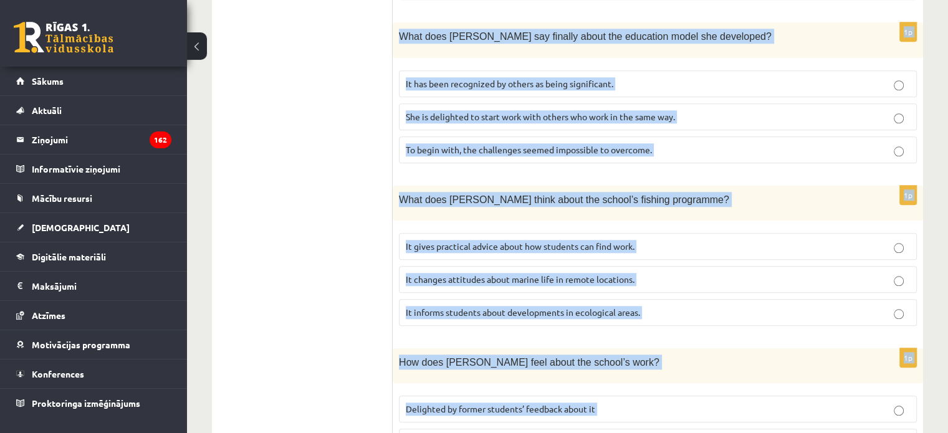
scroll to position [1261, 0]
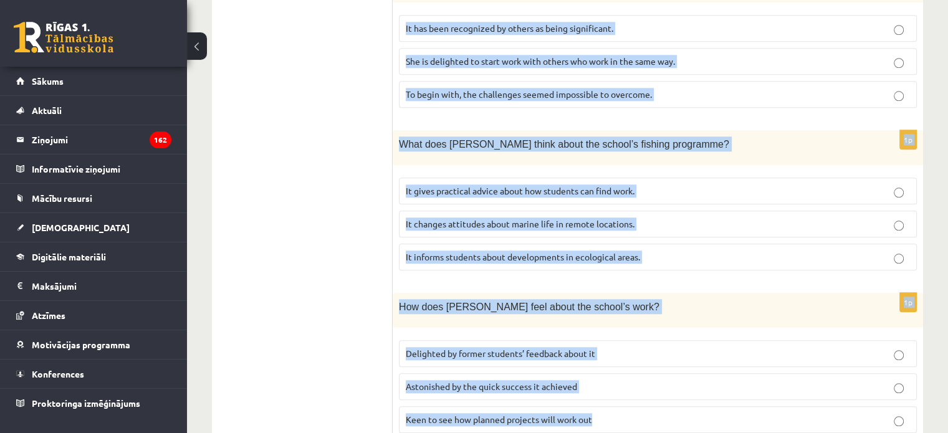
drag, startPoint x: 404, startPoint y: 72, endPoint x: 636, endPoint y: 401, distance: 401.6
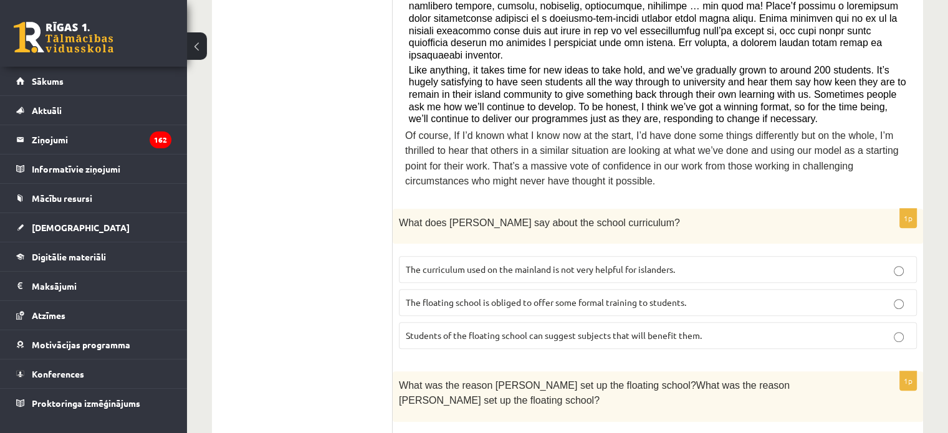
scroll to position [654, 0]
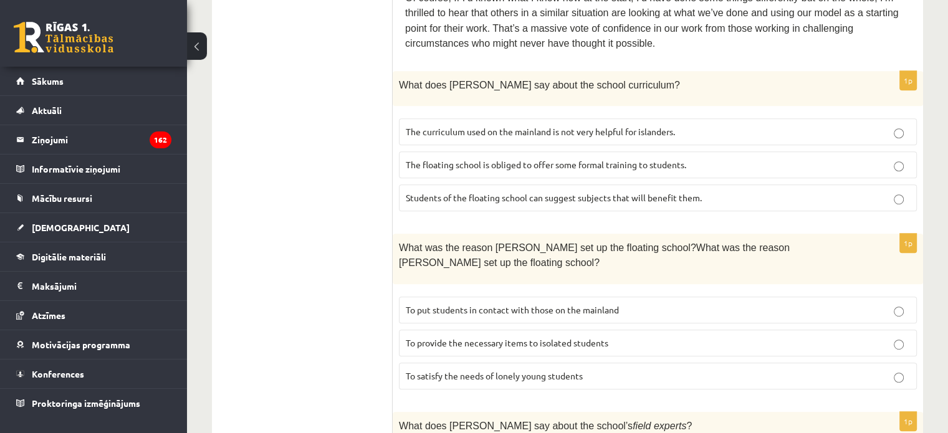
click at [516, 126] on span "The curriculum used on the mainland is not very helpful for islanders." at bounding box center [540, 131] width 269 height 11
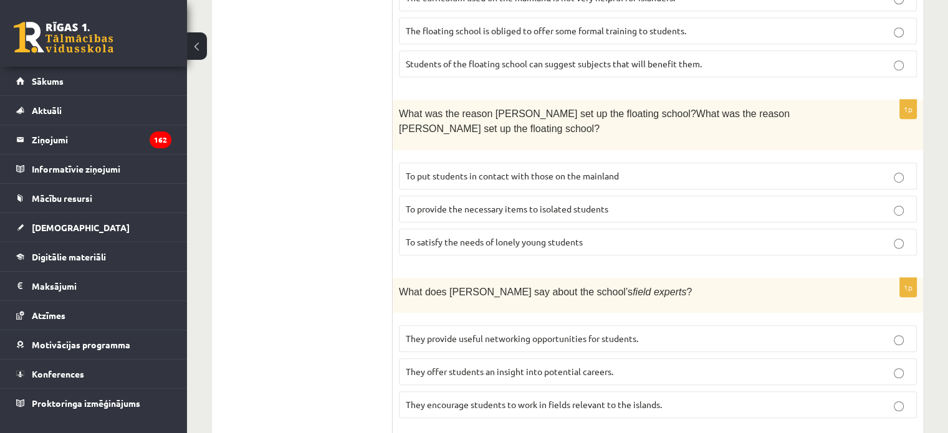
scroll to position [788, 0]
click at [458, 203] on span "To provide the necessary items to isolated students" at bounding box center [507, 208] width 203 height 11
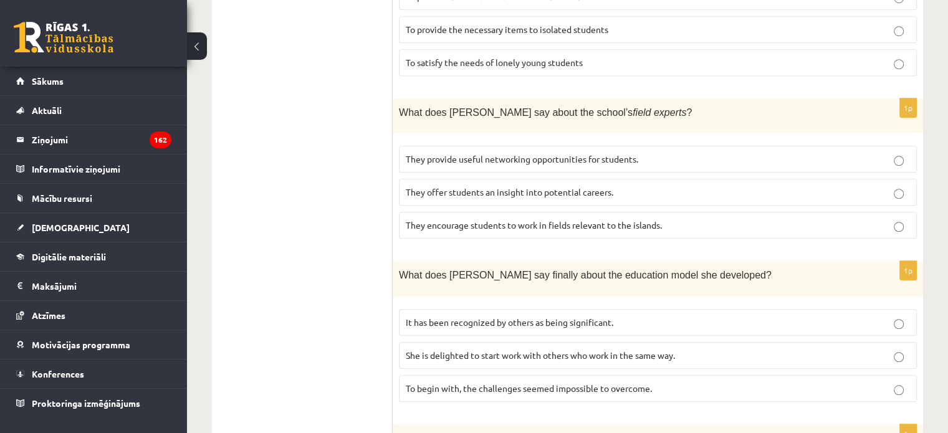
scroll to position [967, 0]
click at [441, 186] on span "They offer students an insight into potential careers." at bounding box center [510, 191] width 208 height 11
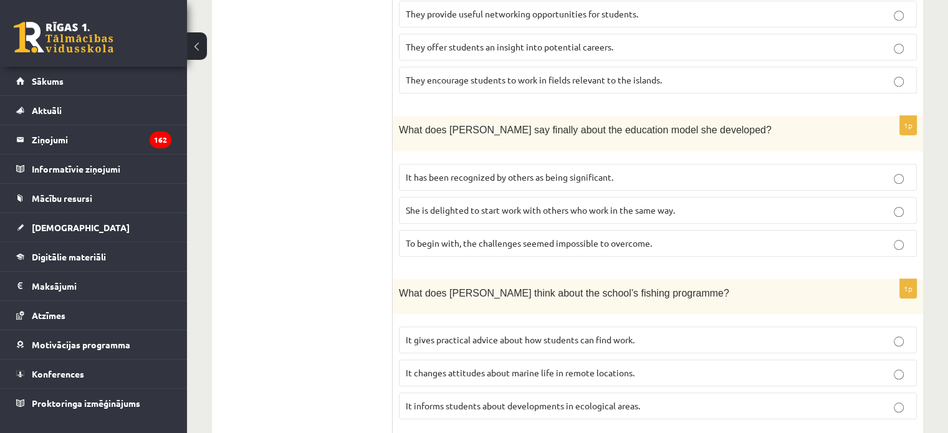
scroll to position [1132, 0]
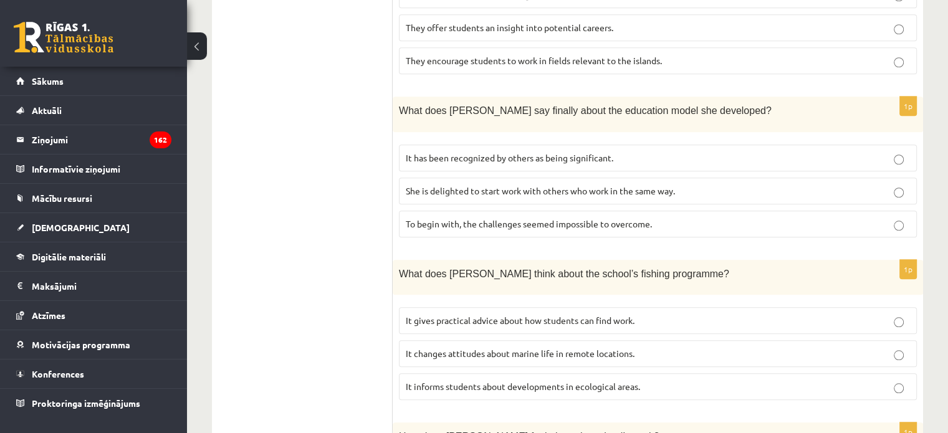
click at [443, 152] on span "It has been recognized by others as being significant." at bounding box center [510, 157] width 208 height 11
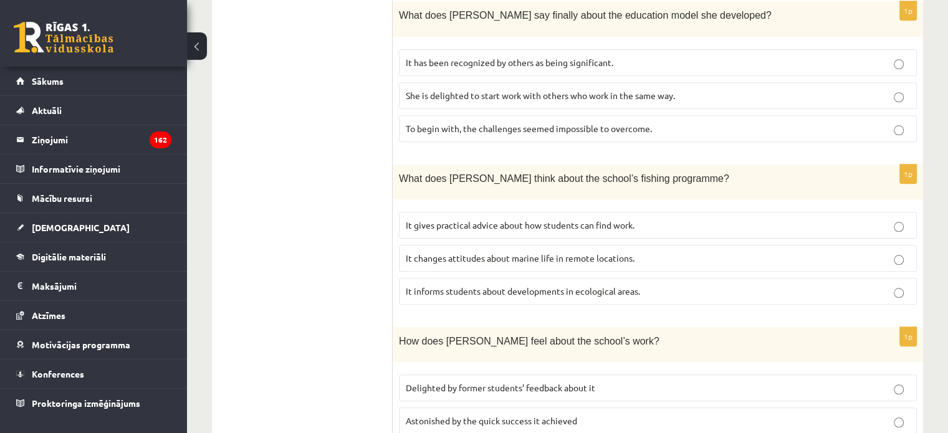
scroll to position [1261, 0]
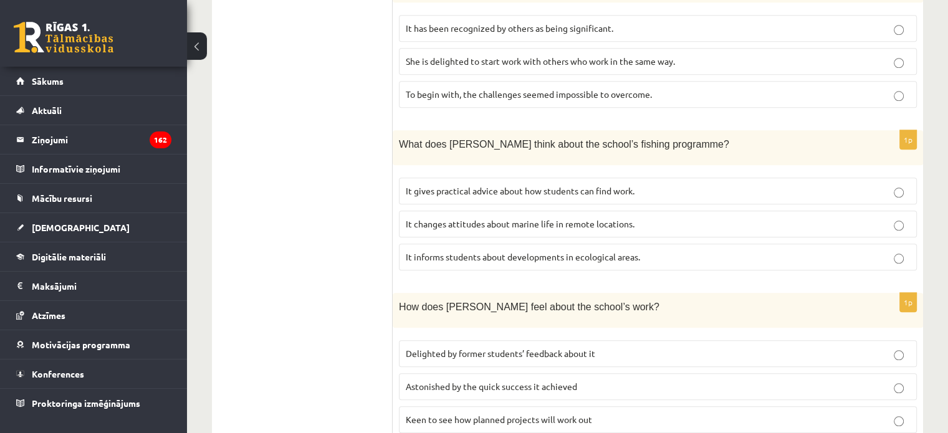
click at [459, 251] on span "It informs students about developments in ecological areas." at bounding box center [523, 256] width 234 height 11
click at [467, 347] on p "Delighted by former students’ feedback about it" at bounding box center [658, 353] width 504 height 13
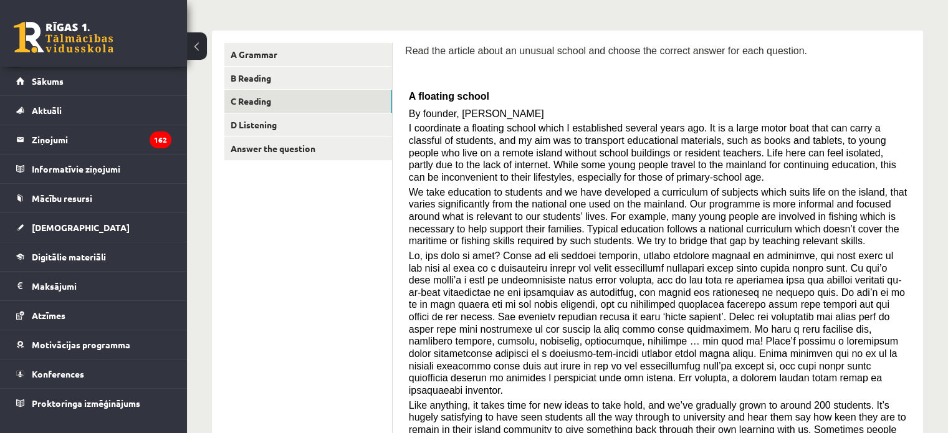
scroll to position [181, 0]
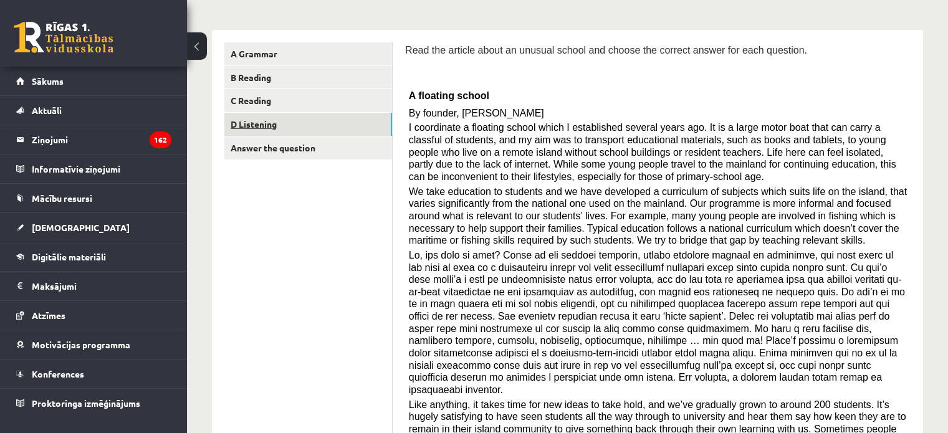
click at [282, 122] on link "D Listening" at bounding box center [308, 124] width 168 height 23
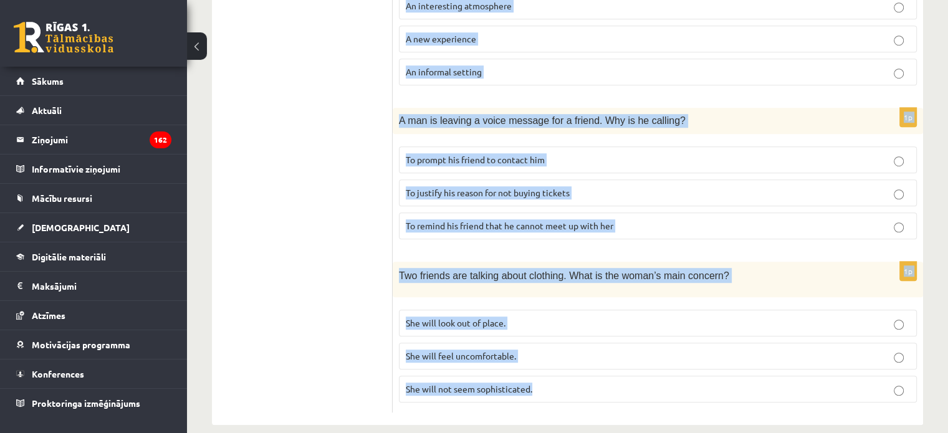
scroll to position [850, 0]
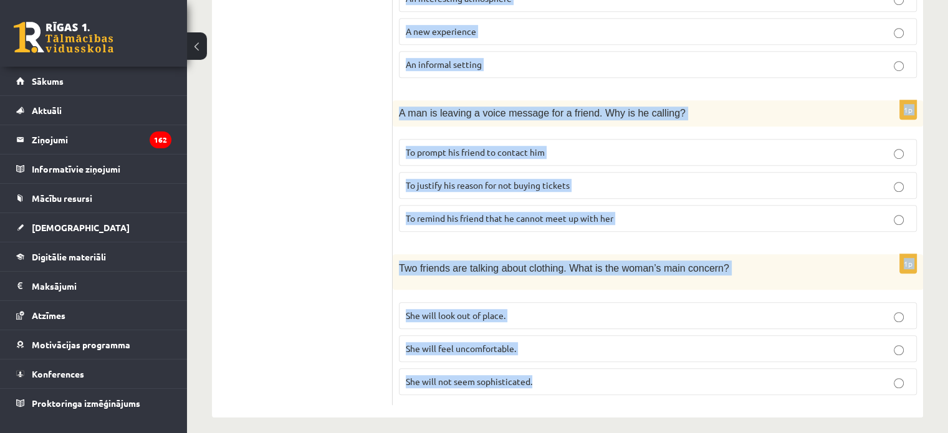
drag, startPoint x: 396, startPoint y: 92, endPoint x: 586, endPoint y: 428, distance: 386.2
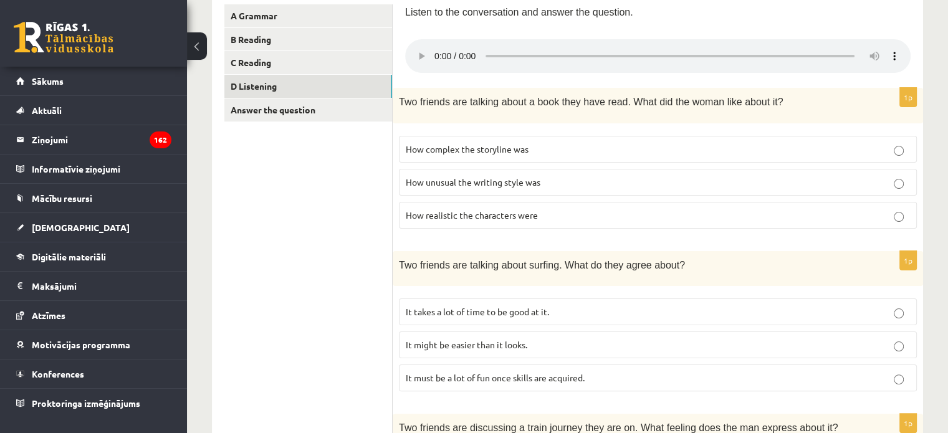
scroll to position [219, 0]
click at [575, 179] on p "How unusual the writing style was" at bounding box center [658, 182] width 504 height 13
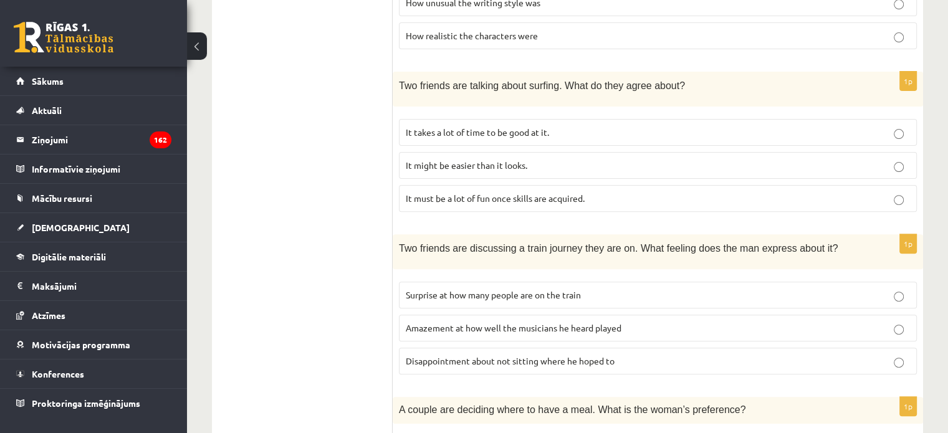
click at [579, 193] on span "It must be a lot of fun once skills are acquired." at bounding box center [495, 198] width 179 height 11
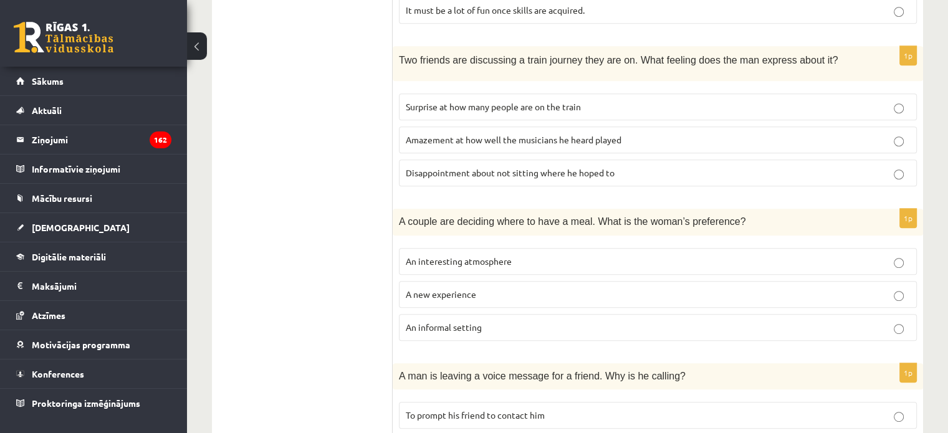
scroll to position [611, 0]
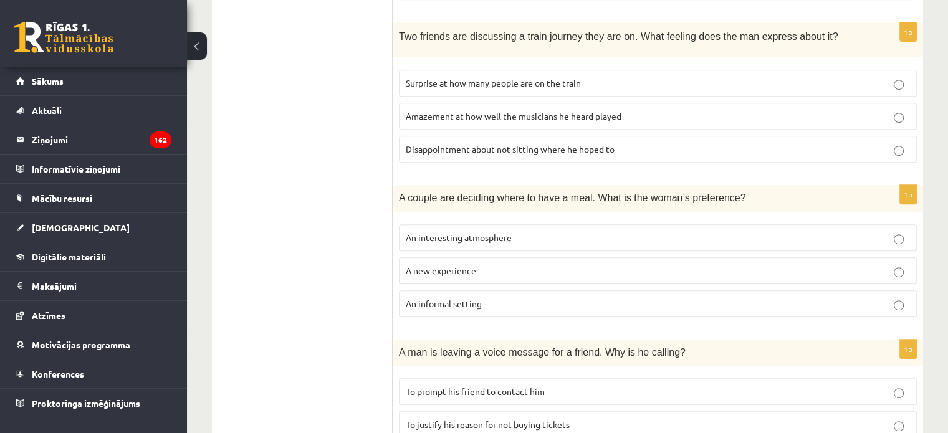
click at [576, 103] on label "Amazement at how well the musicians he heard played" at bounding box center [658, 116] width 518 height 27
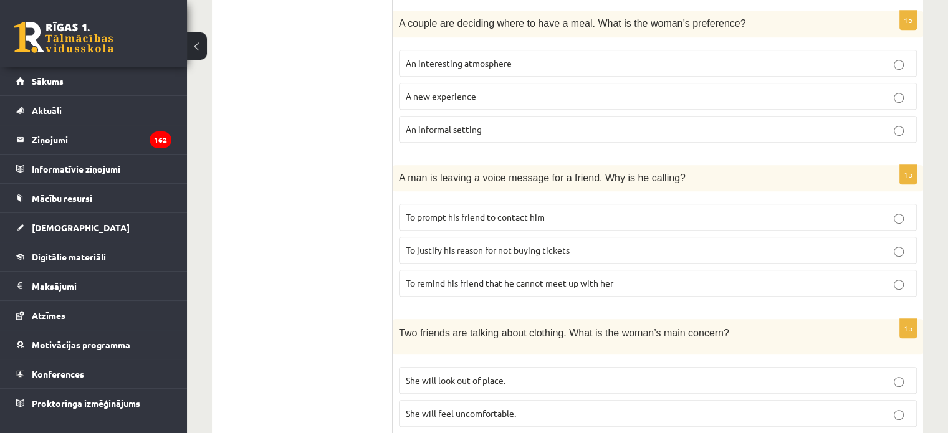
scroll to position [788, 0]
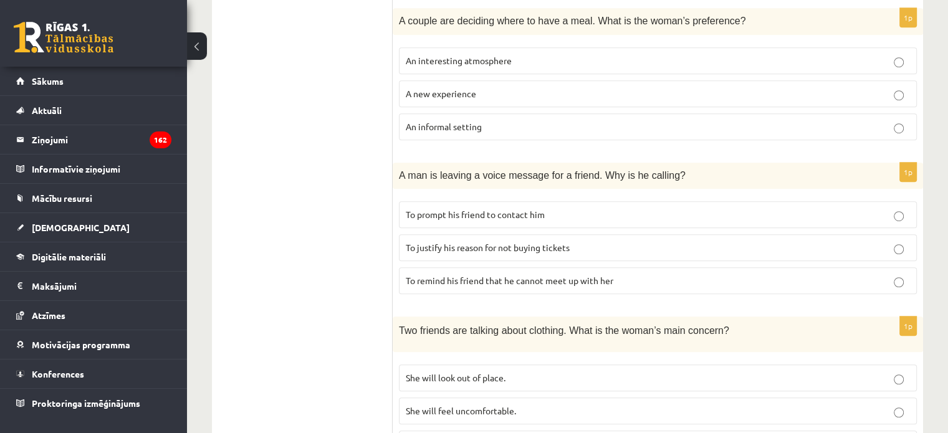
click at [556, 87] on p "A new experience" at bounding box center [658, 93] width 504 height 13
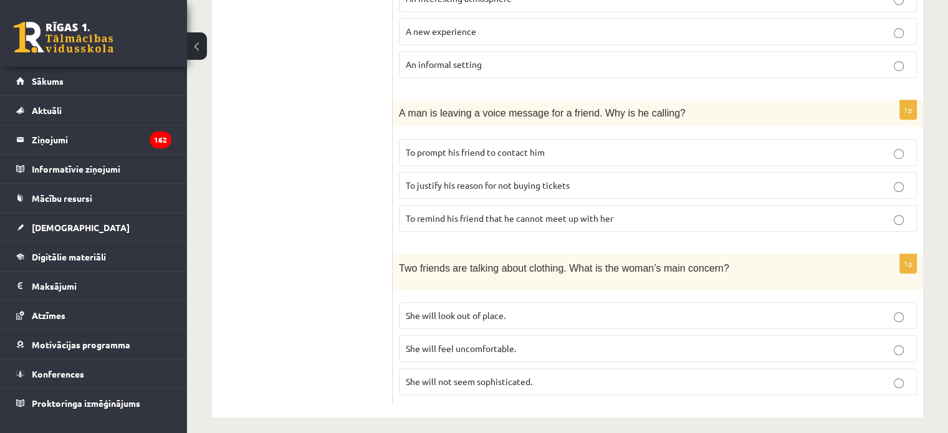
click at [560, 179] on span "To justify his reason for not buying tickets" at bounding box center [488, 184] width 164 height 11
click at [521, 335] on label "She will feel uncomfortable." at bounding box center [658, 348] width 518 height 27
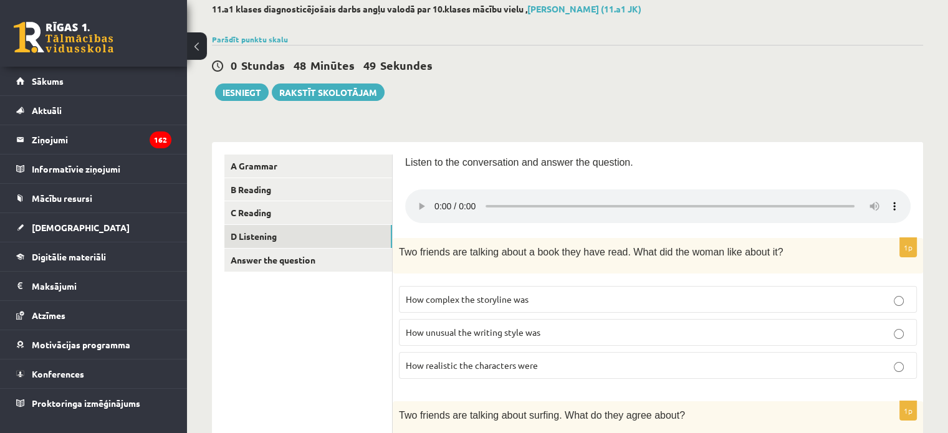
scroll to position [61, 0]
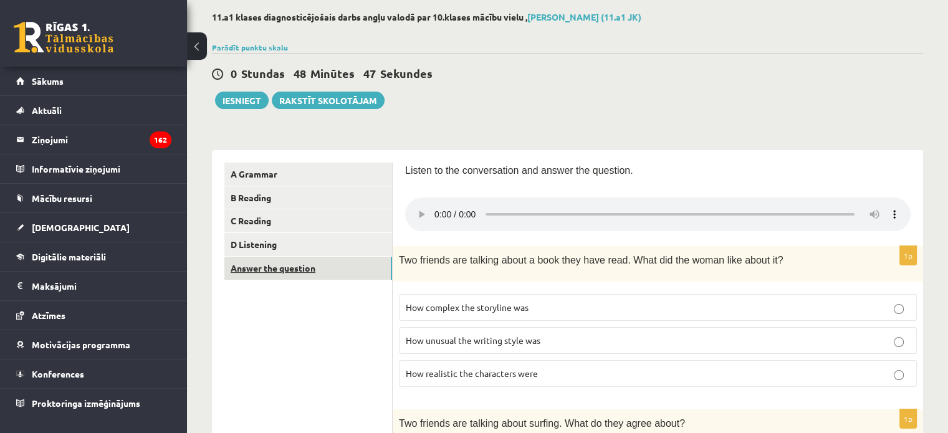
click at [287, 271] on link "Answer the question" at bounding box center [308, 268] width 168 height 23
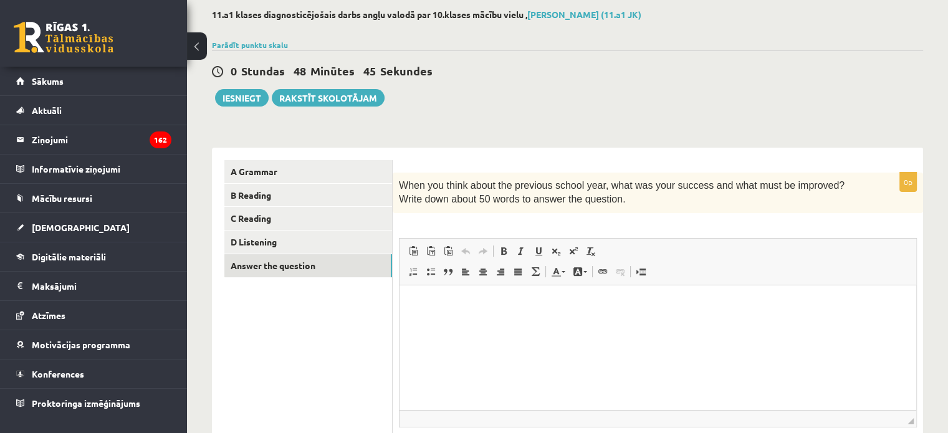
scroll to position [0, 0]
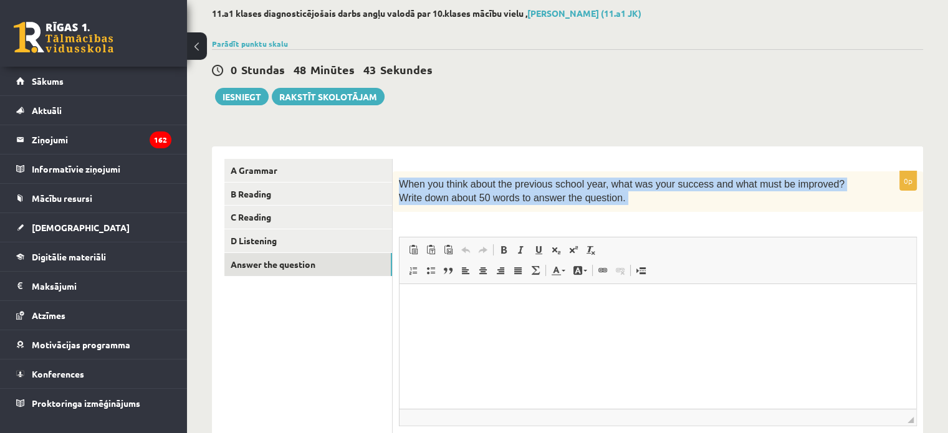
drag, startPoint x: 399, startPoint y: 179, endPoint x: 604, endPoint y: 212, distance: 208.2
click at [604, 212] on div "When you think about the previous school year, what was your success and what m…" at bounding box center [658, 191] width 530 height 41
click at [242, 94] on button "Iesniegt" at bounding box center [242, 96] width 54 height 17
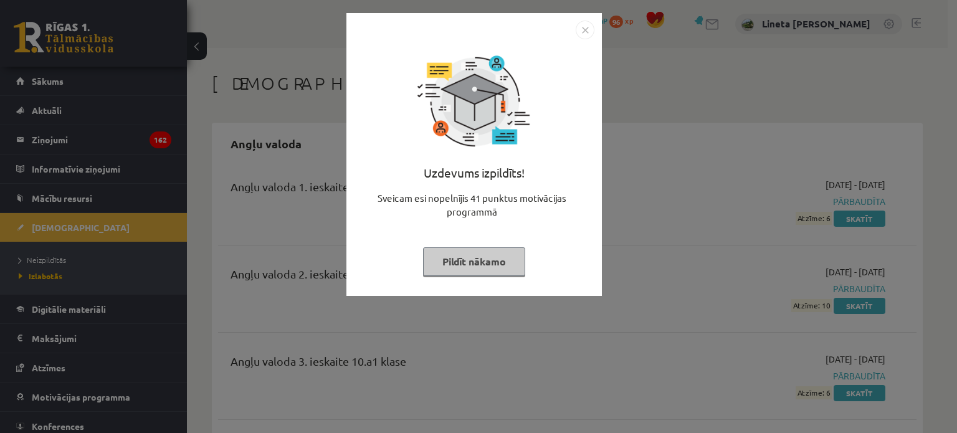
click at [481, 265] on button "Pildīt nākamo" at bounding box center [474, 261] width 102 height 29
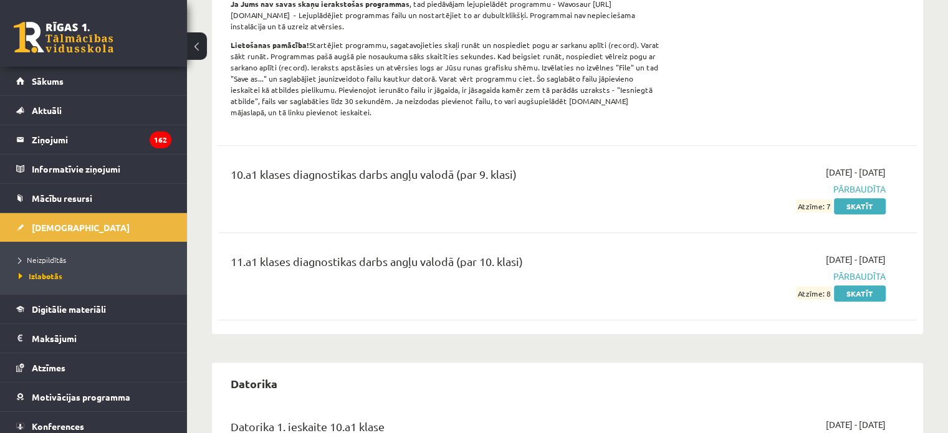
scroll to position [513, 0]
click at [860, 286] on link "Skatīt" at bounding box center [860, 294] width 52 height 16
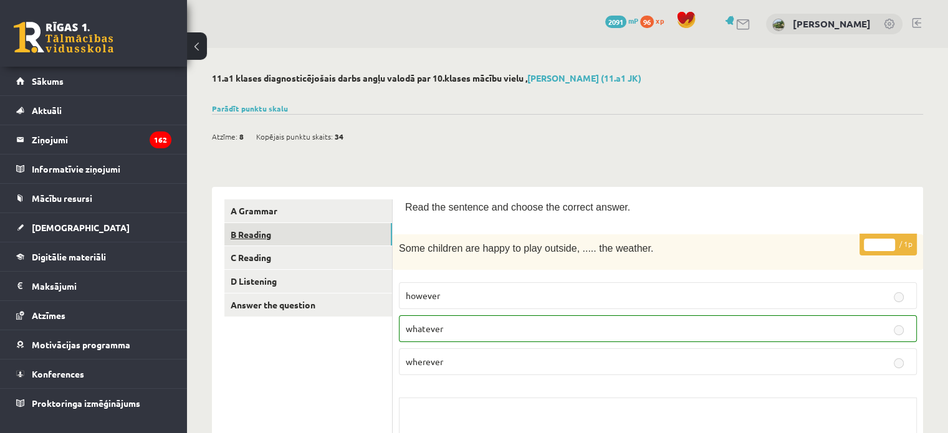
click at [307, 231] on link "B Reading" at bounding box center [308, 234] width 168 height 23
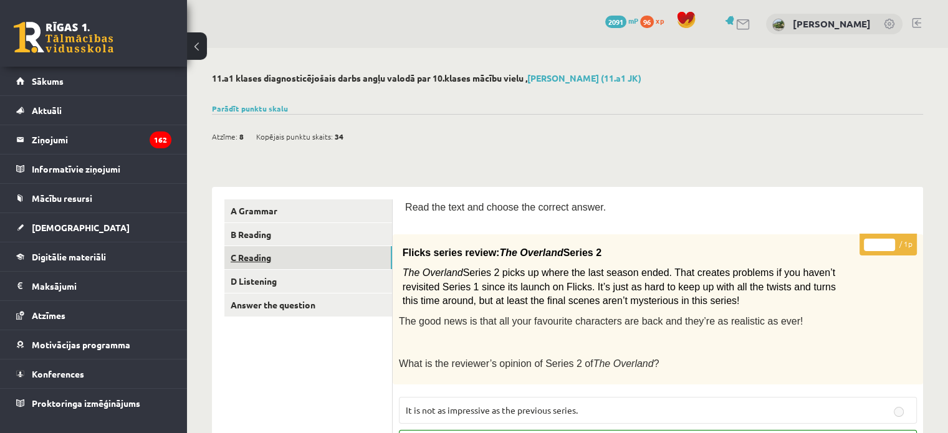
click at [317, 249] on link "C Reading" at bounding box center [308, 257] width 168 height 23
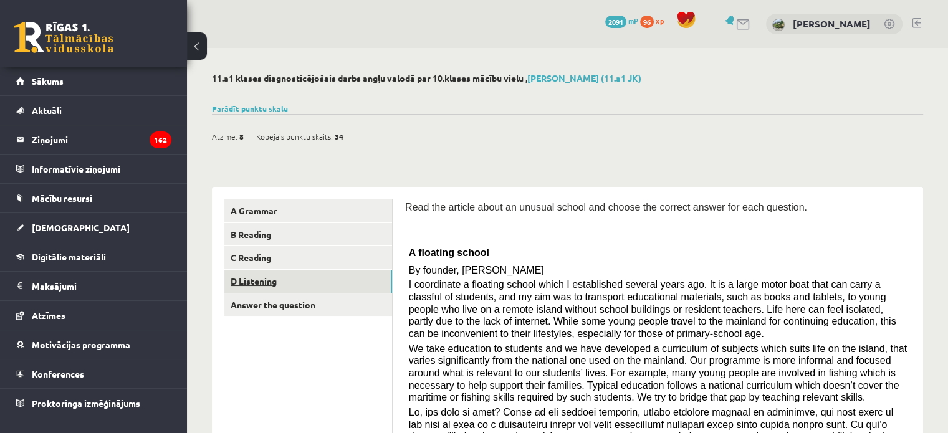
click at [277, 287] on link "D Listening" at bounding box center [308, 281] width 168 height 23
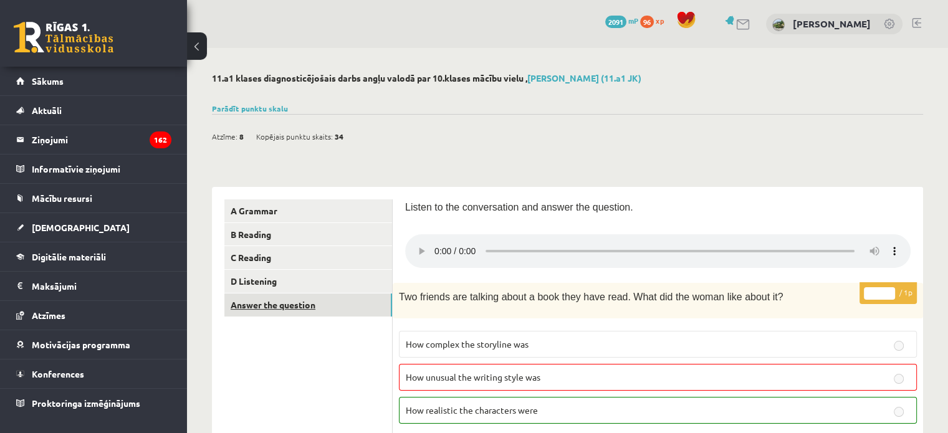
click at [313, 303] on link "Answer the question" at bounding box center [308, 305] width 168 height 23
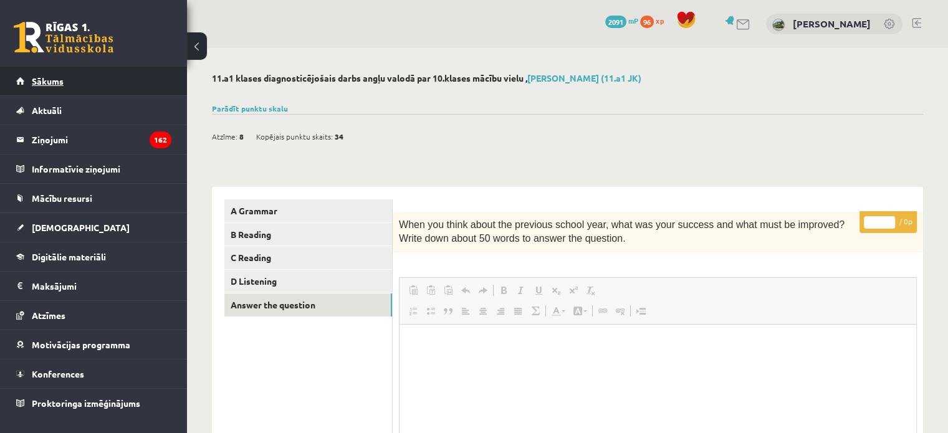
click at [77, 79] on link "Sākums" at bounding box center [93, 81] width 155 height 29
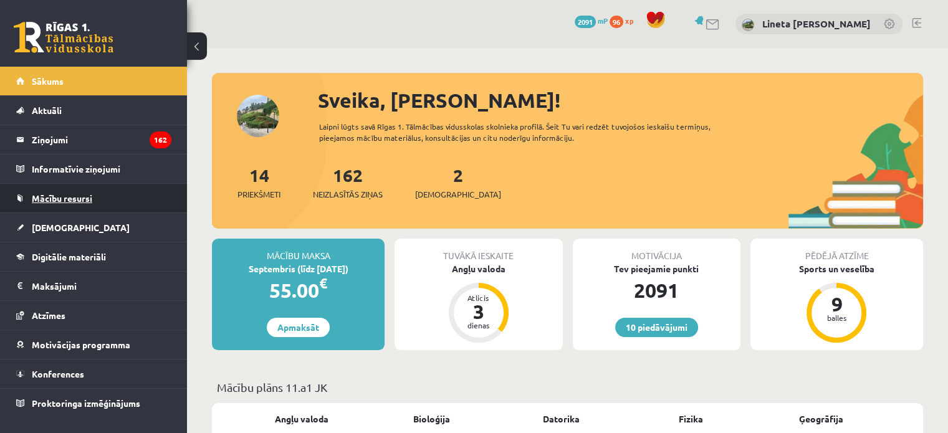
click at [102, 194] on link "Mācību resursi" at bounding box center [93, 198] width 155 height 29
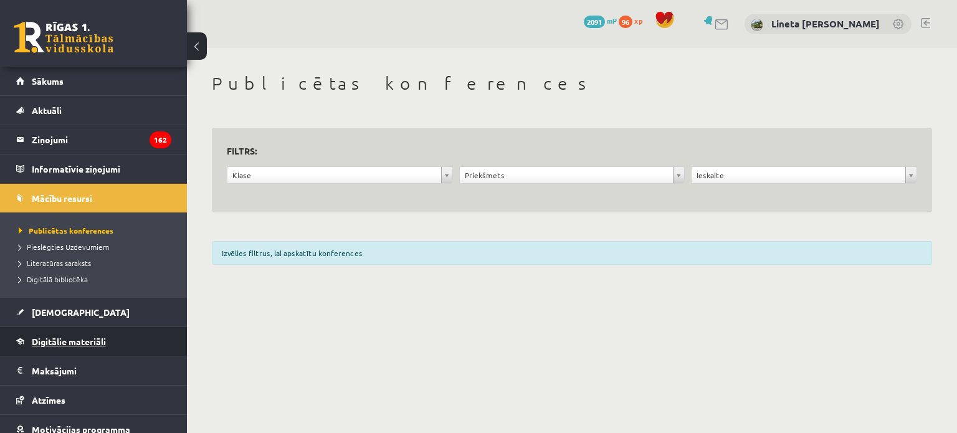
click at [80, 338] on span "Digitālie materiāli" at bounding box center [69, 341] width 74 height 11
